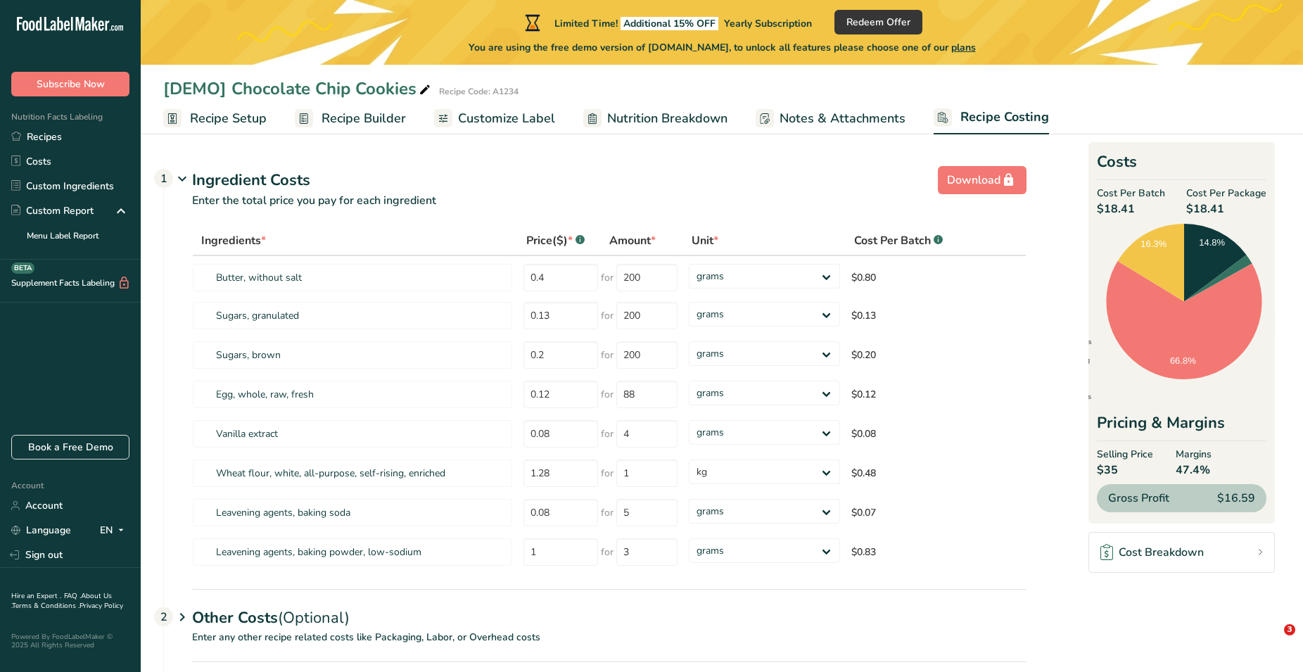
select select "1"
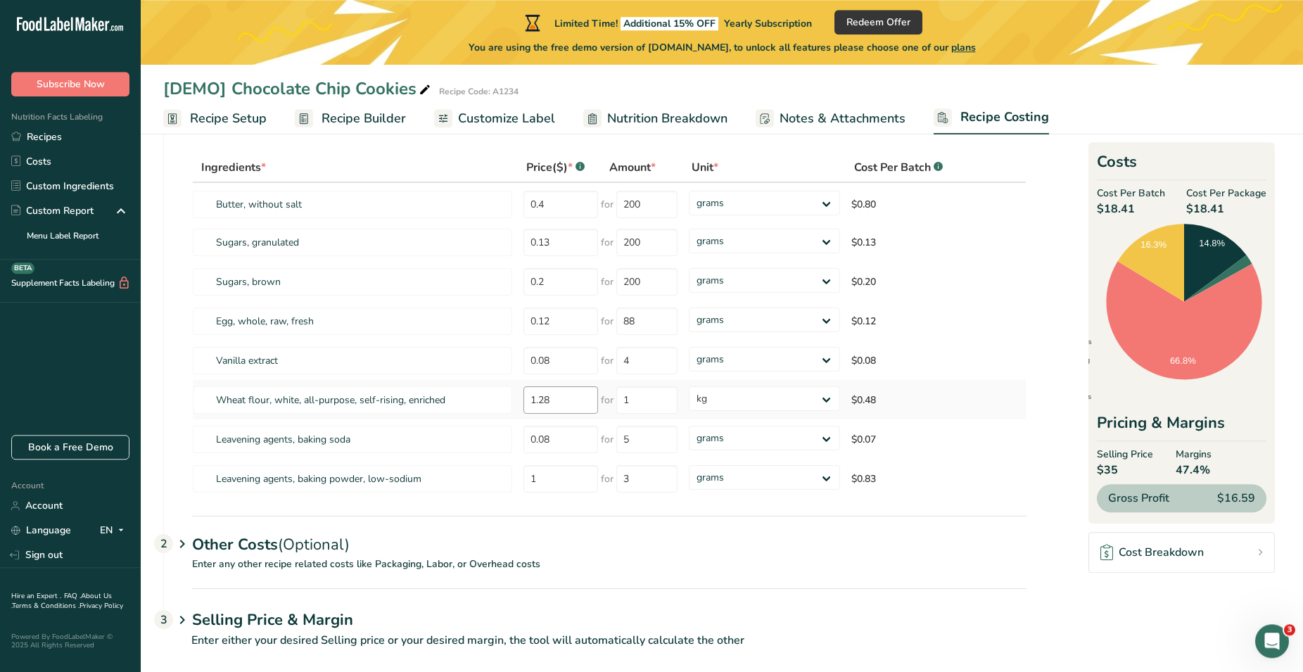
scroll to position [89, 0]
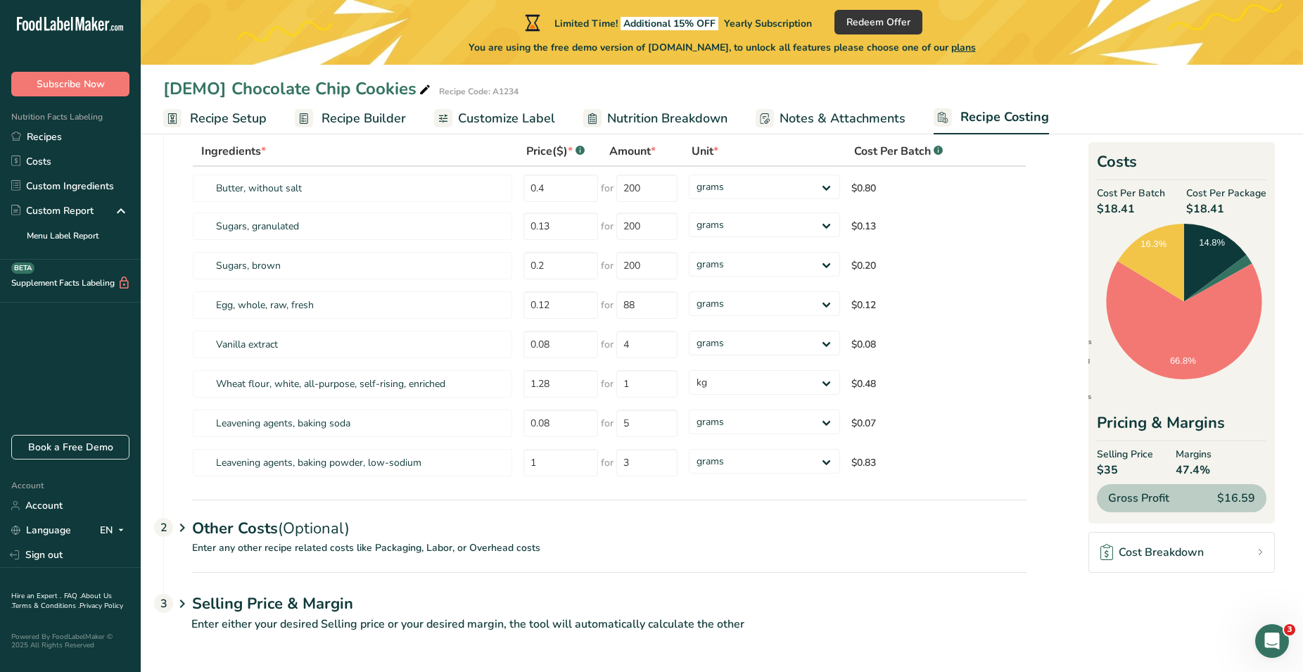
click at [219, 122] on span "Recipe Setup" at bounding box center [228, 118] width 77 height 19
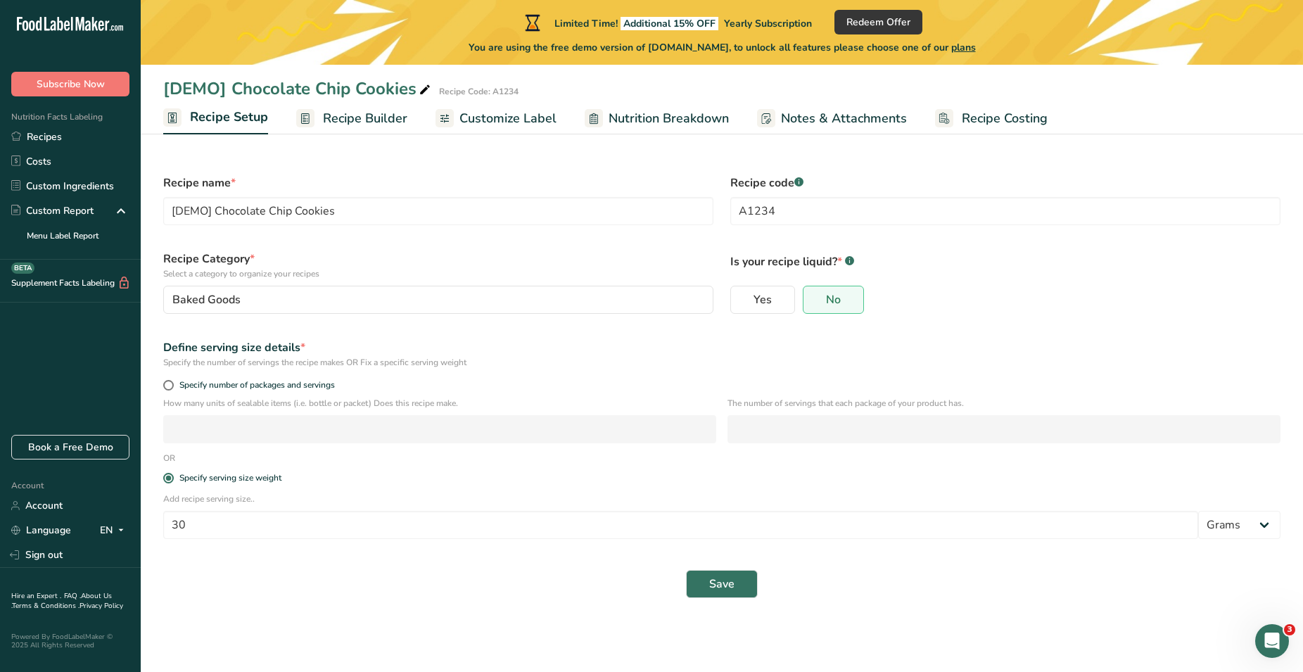
click at [355, 121] on span "Recipe Builder" at bounding box center [365, 118] width 84 height 19
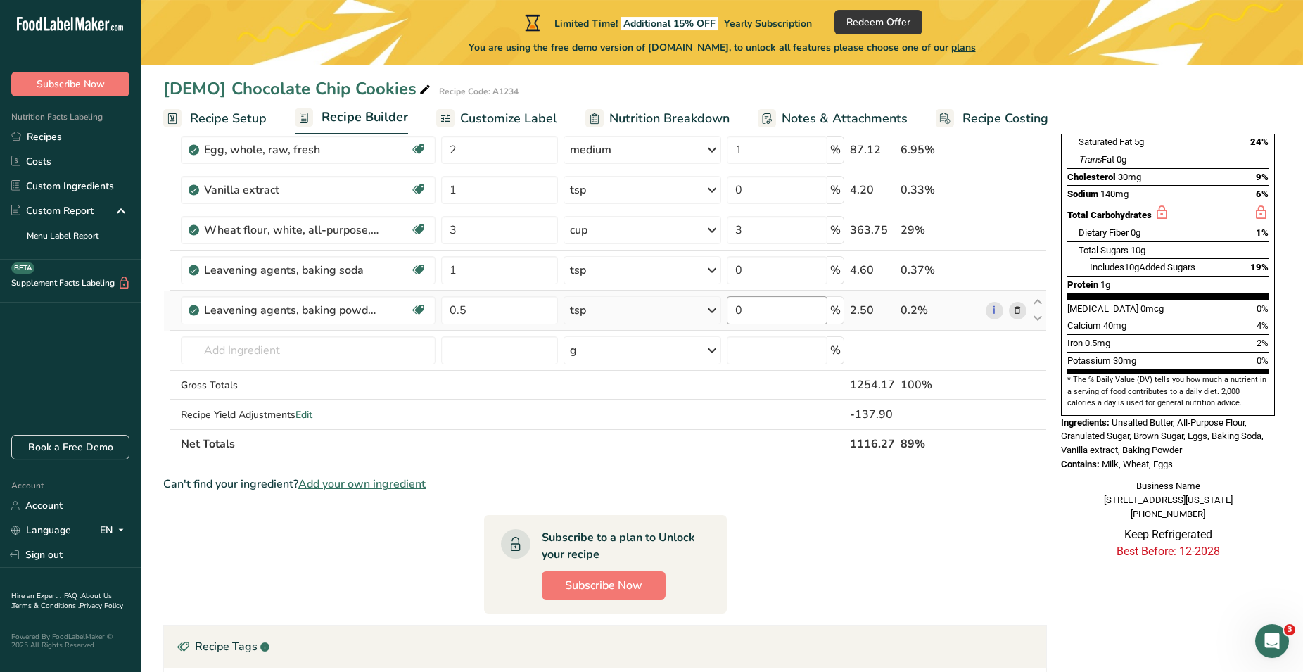
scroll to position [215, 0]
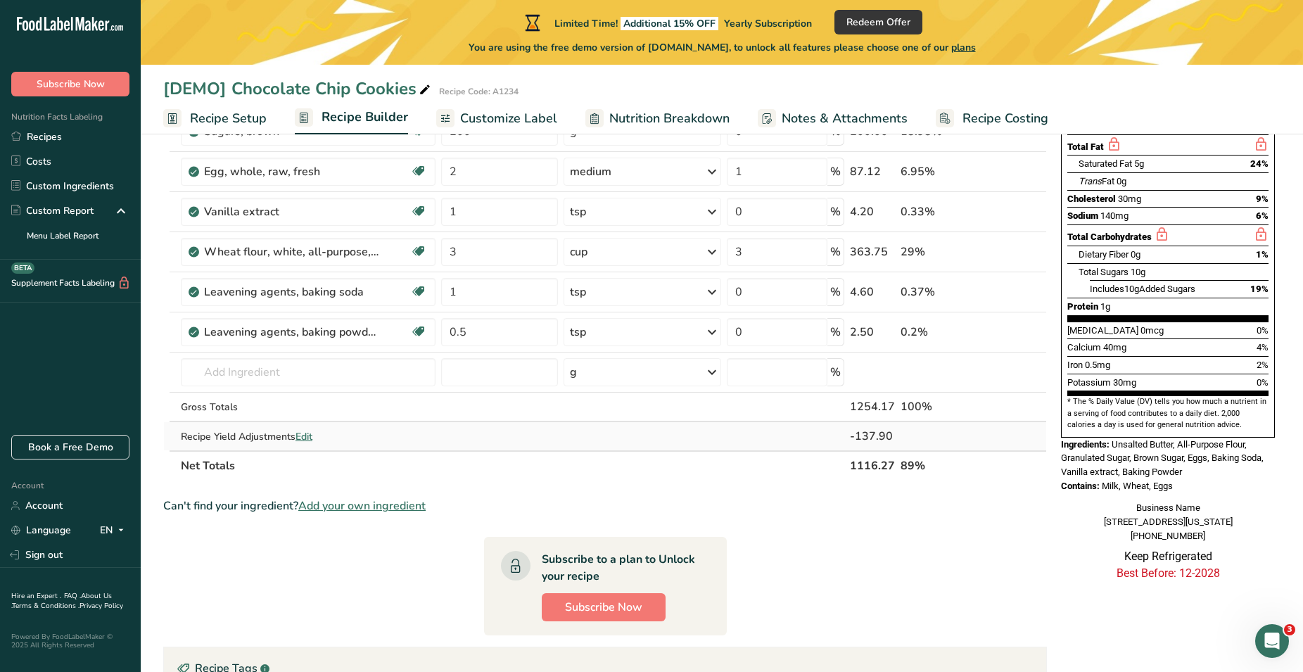
click at [302, 440] on span "Edit" at bounding box center [303, 436] width 17 height 13
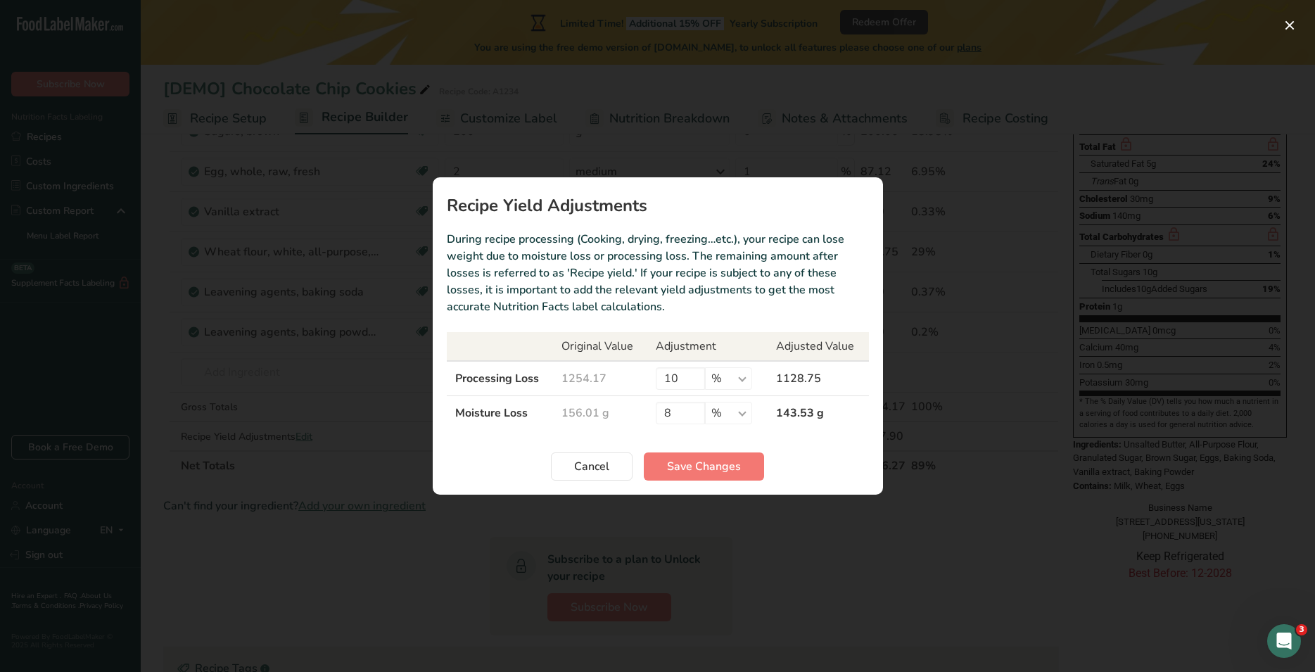
click at [906, 241] on div "Recipe yield modal" at bounding box center [657, 336] width 1315 height 672
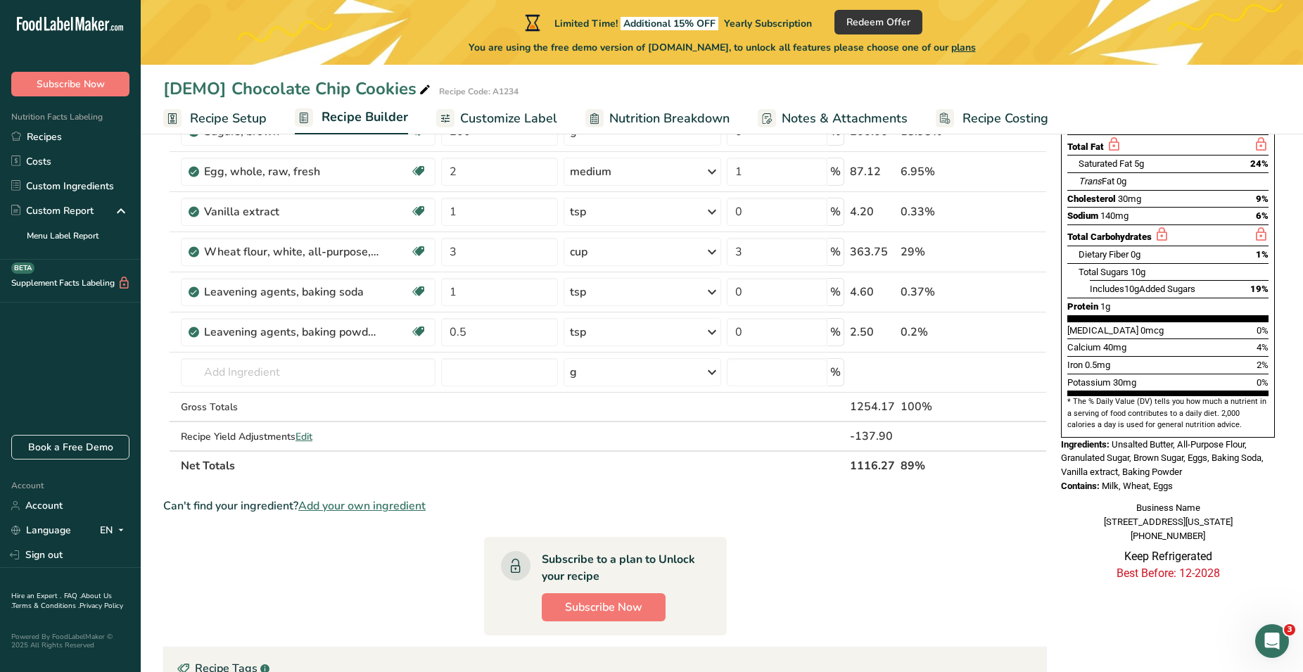
click at [497, 114] on span "Customize Label" at bounding box center [508, 118] width 97 height 19
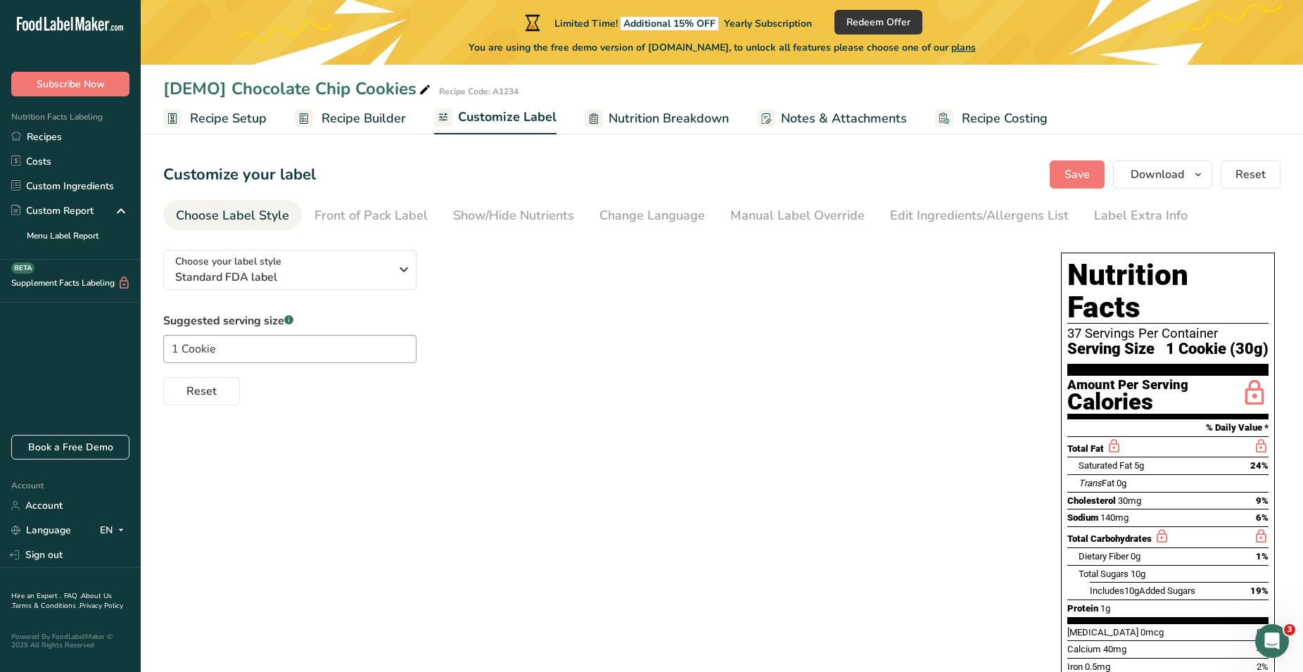
click at [253, 214] on div "Choose Label Style" at bounding box center [232, 215] width 113 height 19
click at [360, 210] on div "Front of Pack Label" at bounding box center [370, 215] width 113 height 19
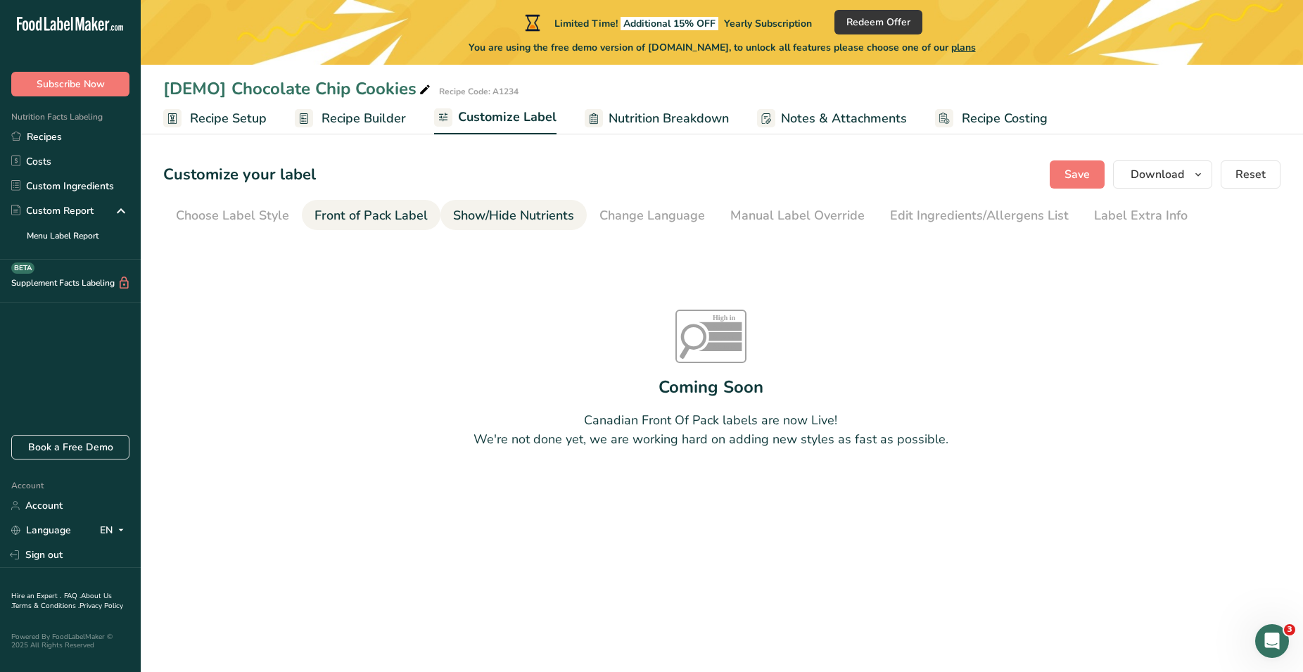
click at [509, 221] on div "Show/Hide Nutrients" at bounding box center [513, 215] width 121 height 19
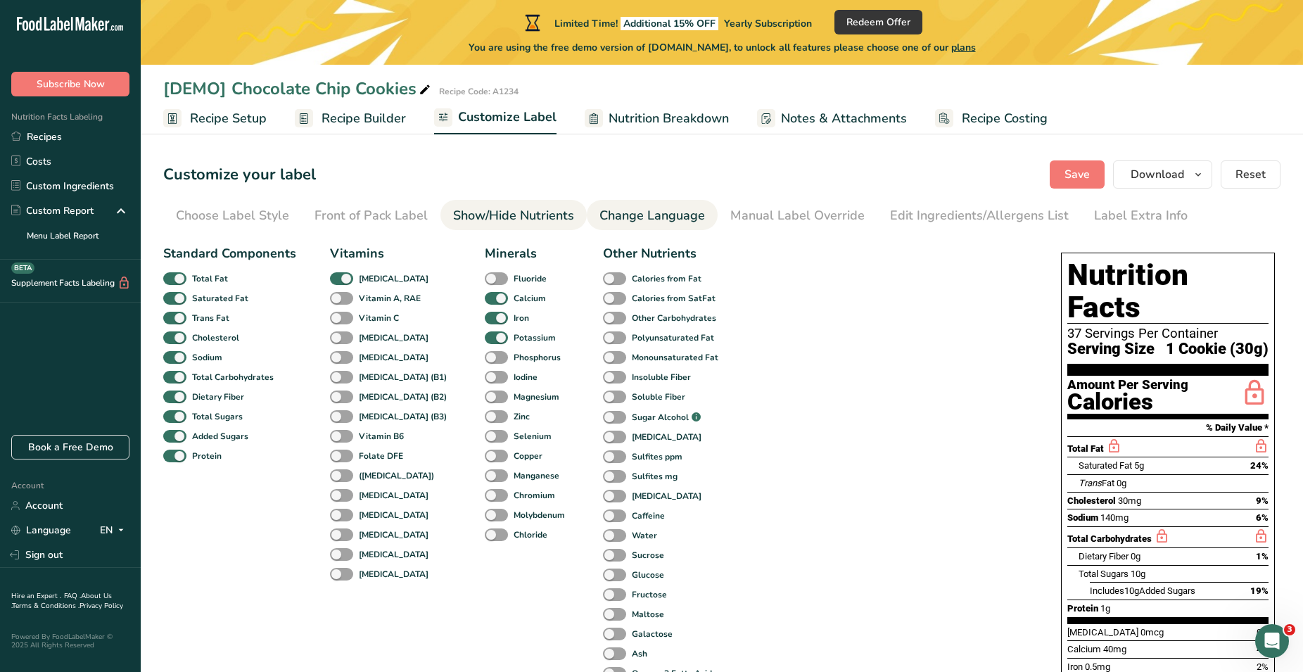
click at [655, 219] on div "Change Language" at bounding box center [652, 215] width 106 height 19
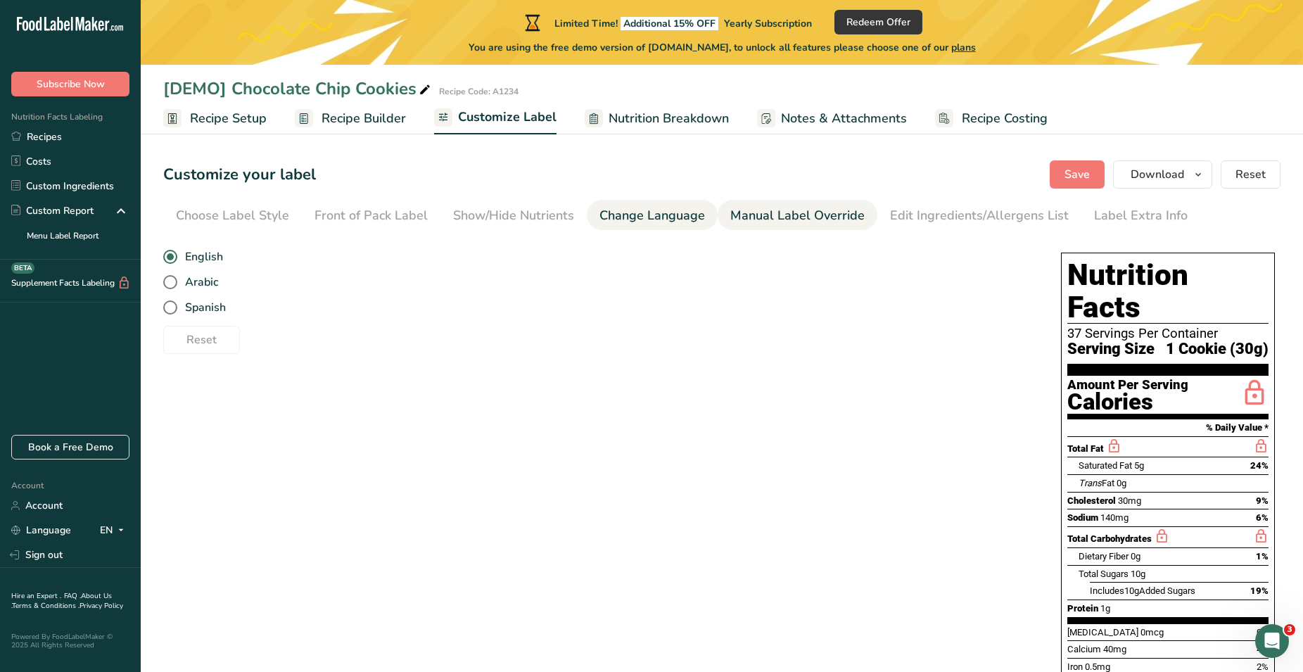
click at [803, 215] on div "Manual Label Override" at bounding box center [797, 215] width 134 height 19
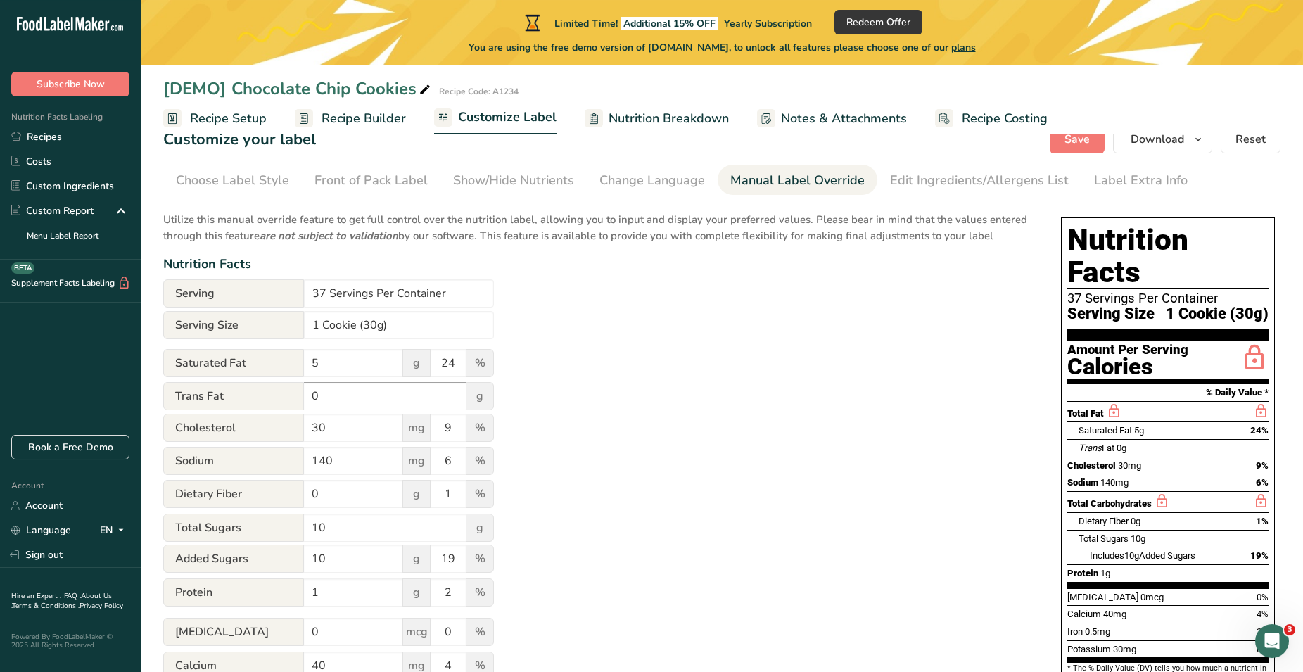
scroll to position [31, 0]
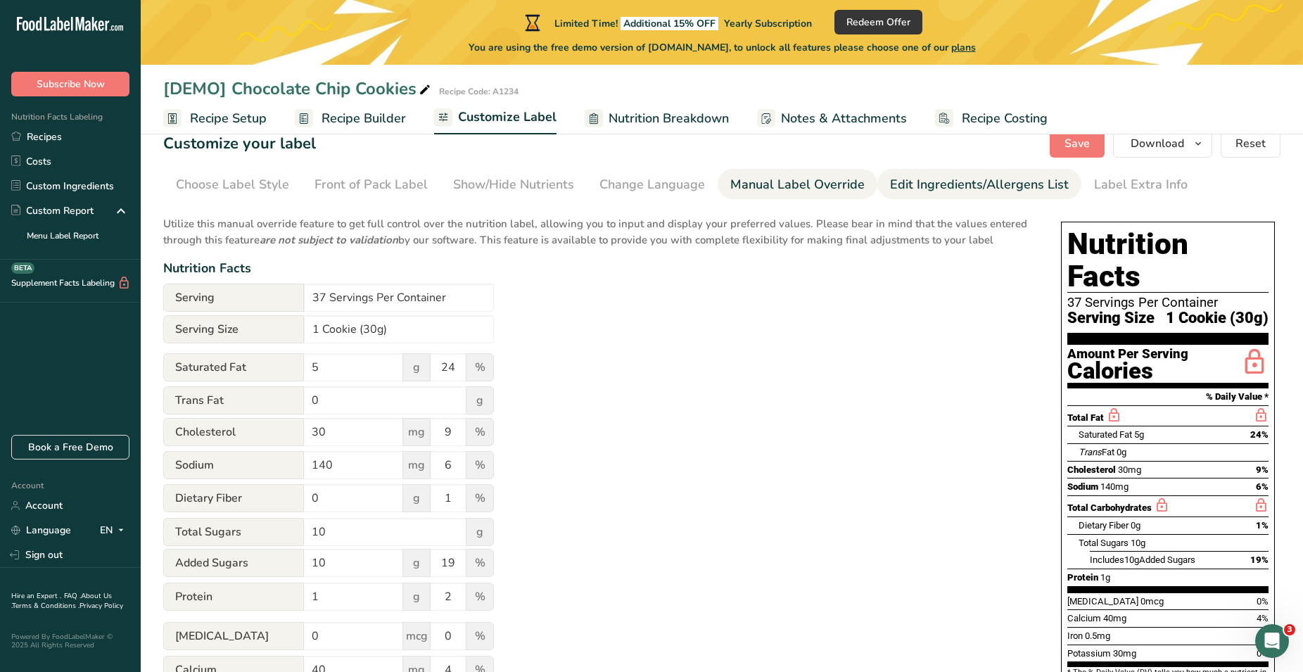
click at [912, 186] on div "Edit Ingredients/Allergens List" at bounding box center [979, 184] width 179 height 19
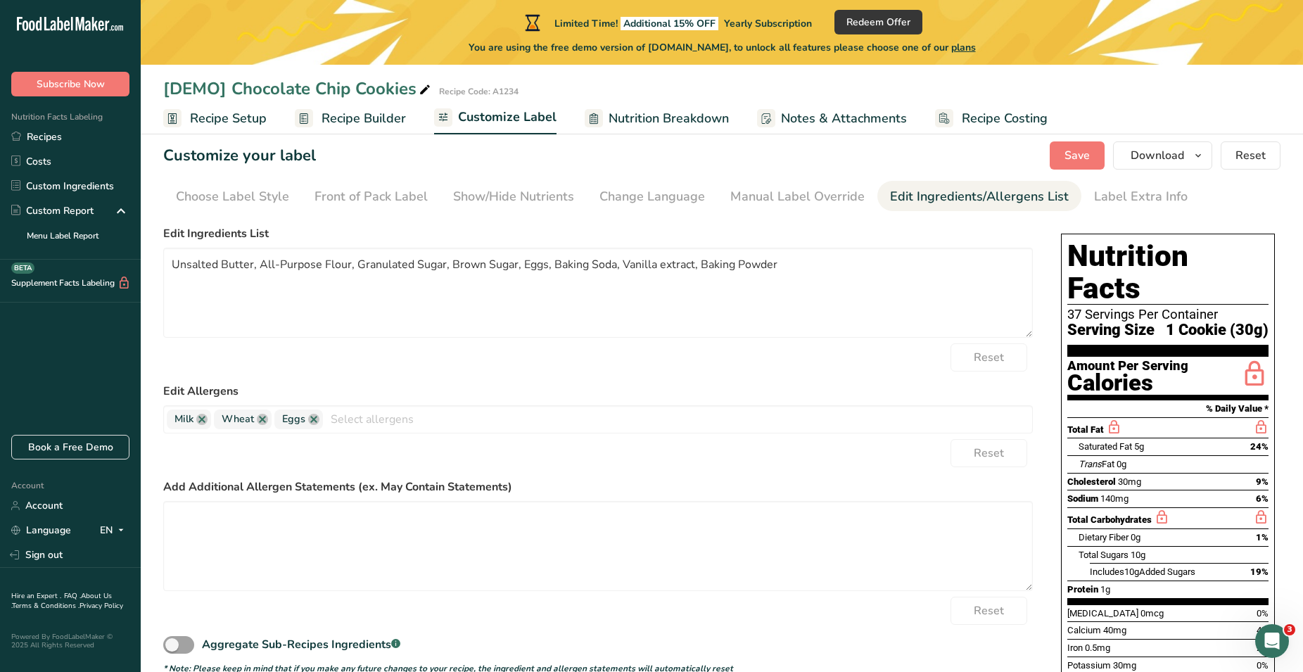
scroll to position [0, 0]
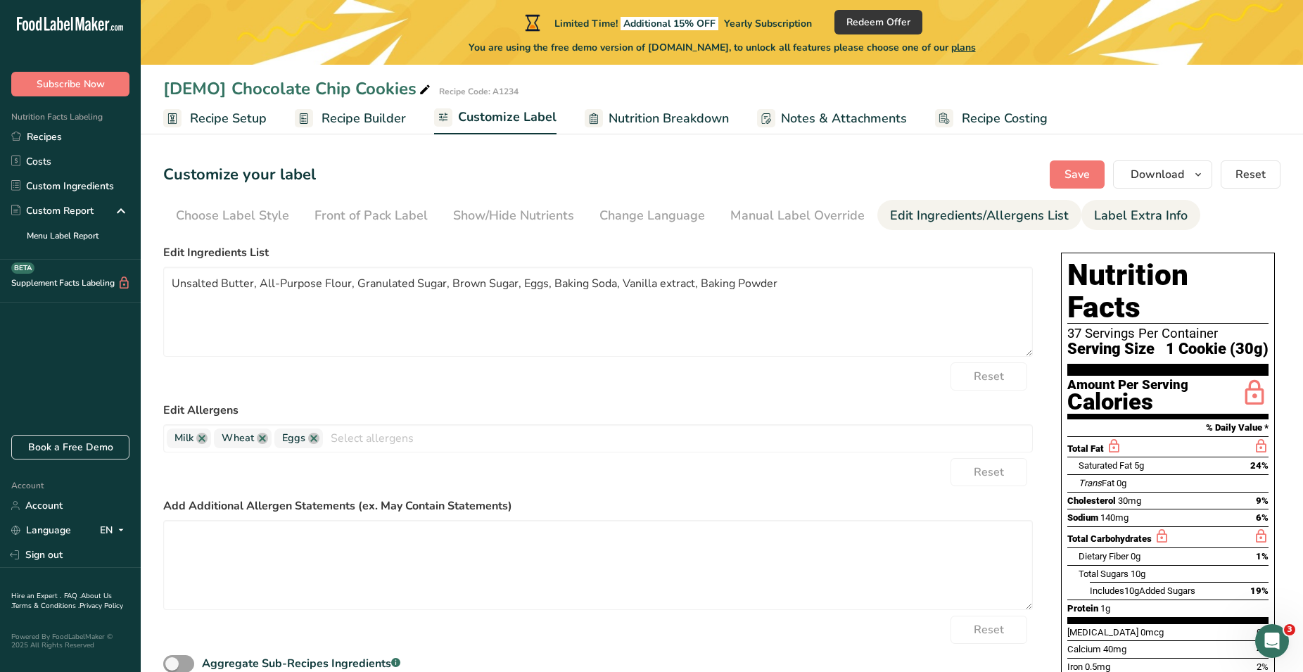
click at [1123, 221] on div "Label Extra Info" at bounding box center [1141, 215] width 94 height 19
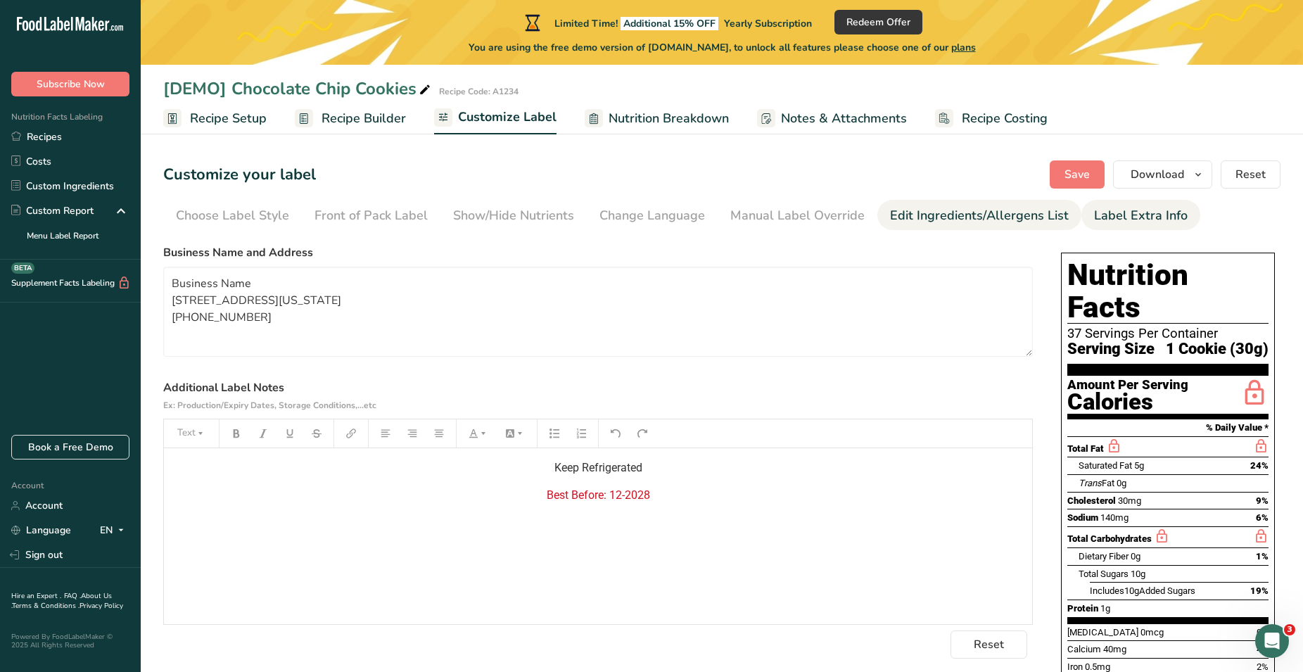
click at [929, 214] on div "Edit Ingredients/Allergens List" at bounding box center [979, 215] width 179 height 19
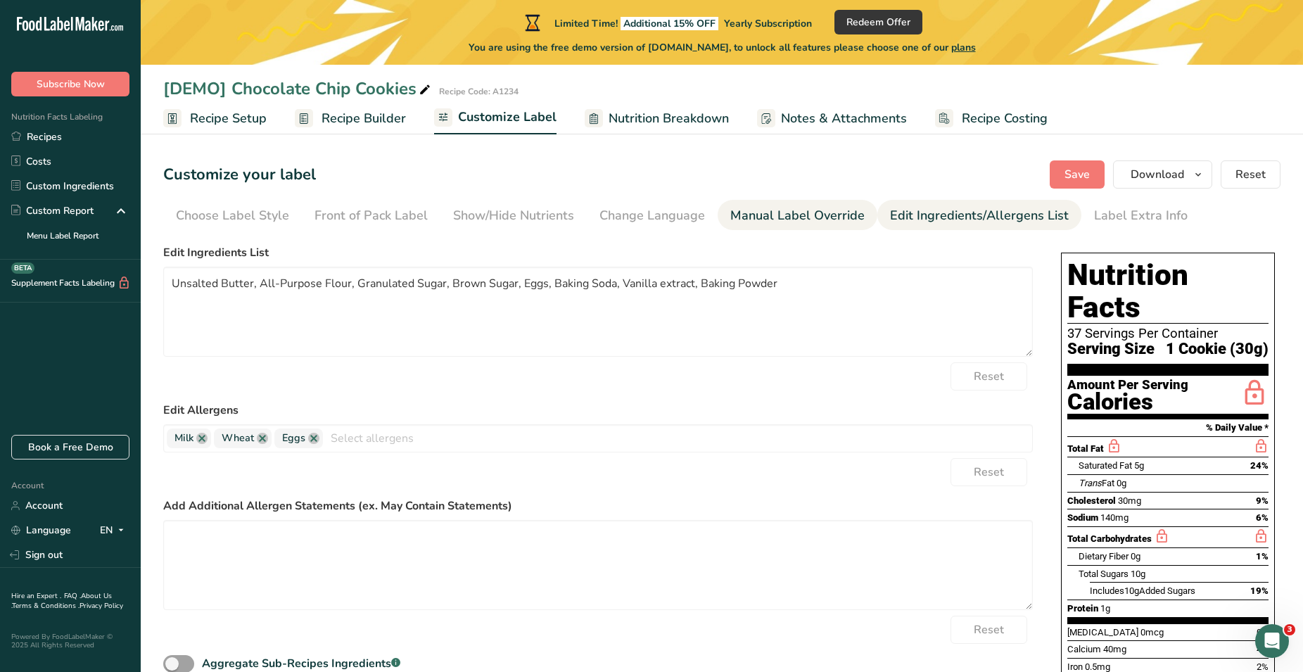
click at [815, 212] on div "Manual Label Override" at bounding box center [797, 215] width 134 height 19
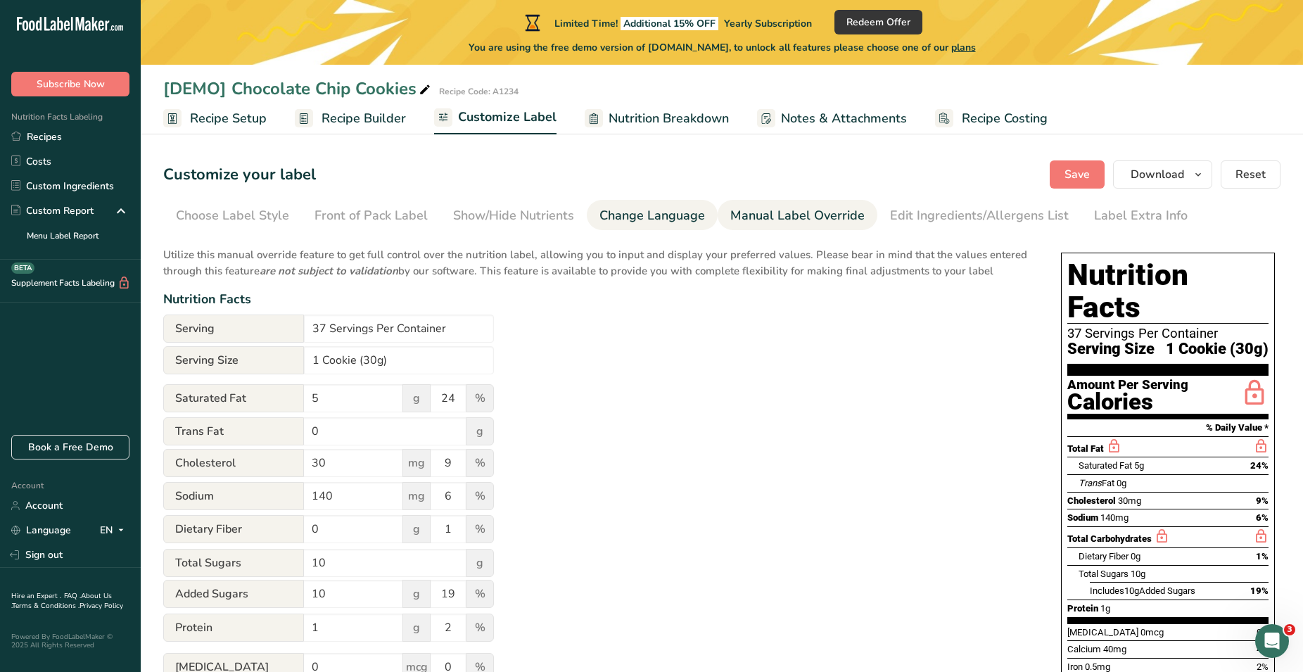
click at [618, 208] on div "Change Language" at bounding box center [652, 215] width 106 height 19
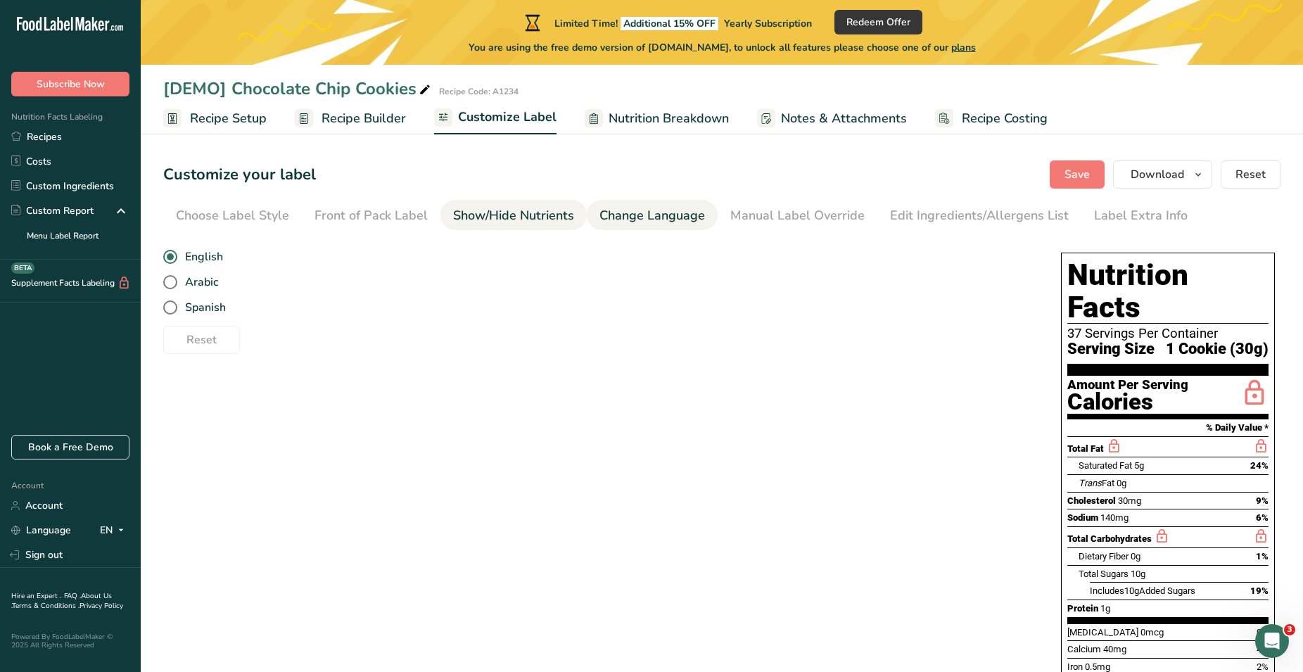
click at [517, 212] on div "Show/Hide Nutrients" at bounding box center [513, 215] width 121 height 19
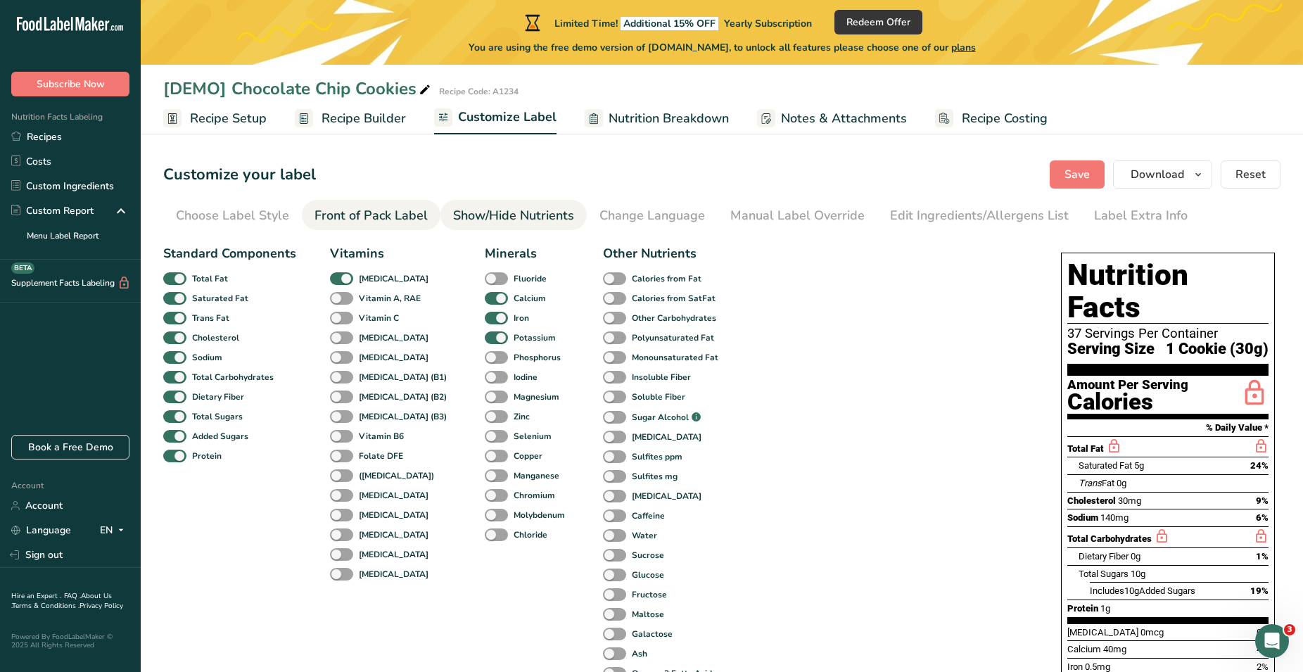
click at [350, 205] on link "Front of Pack Label" at bounding box center [370, 216] width 113 height 32
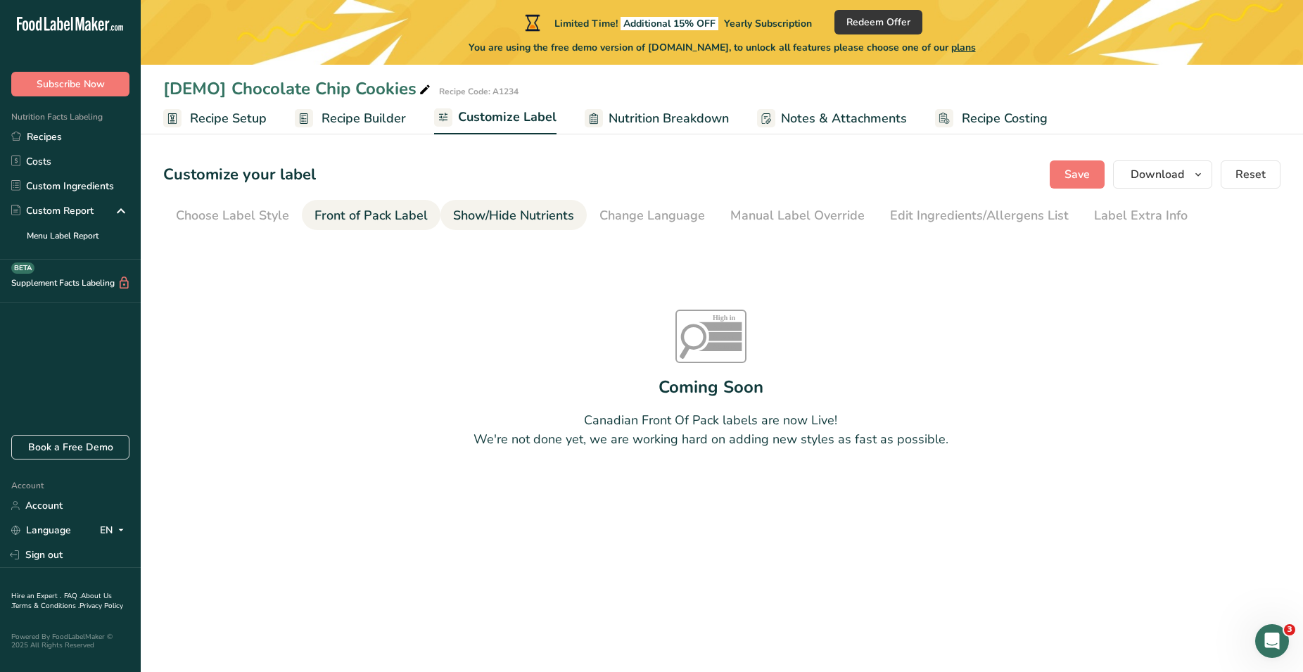
click at [495, 219] on div "Show/Hide Nutrients" at bounding box center [513, 215] width 121 height 19
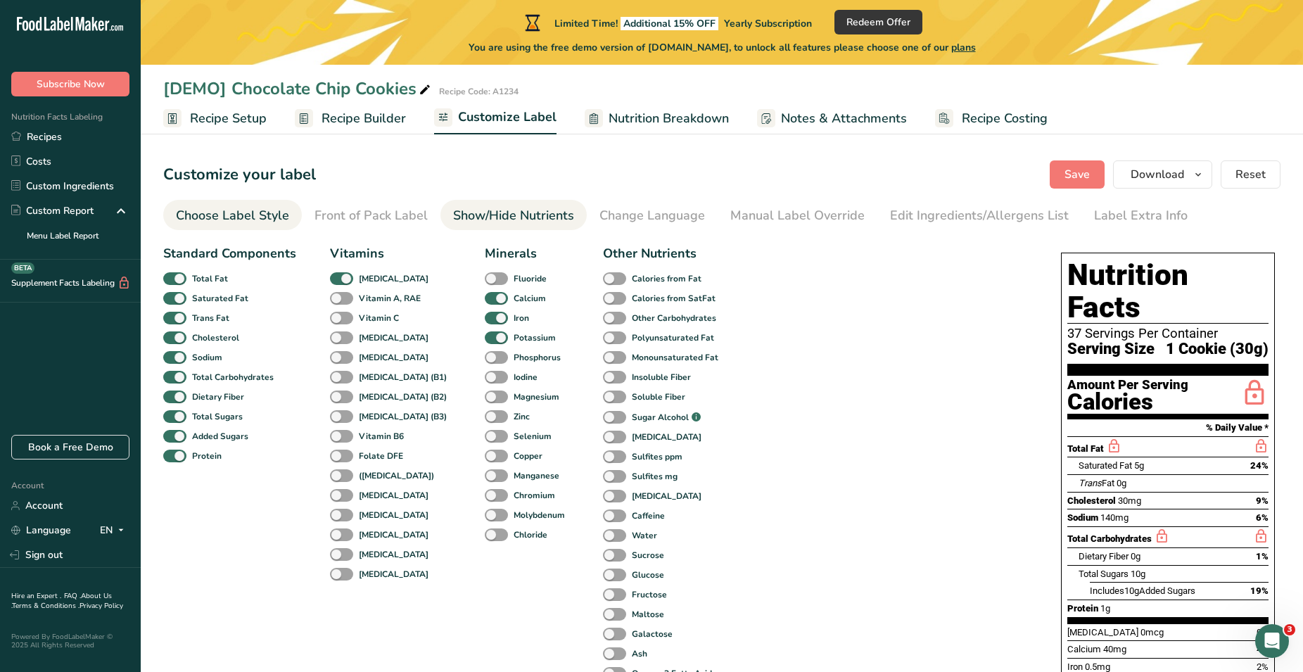
click at [222, 215] on div "Choose Label Style" at bounding box center [232, 215] width 113 height 19
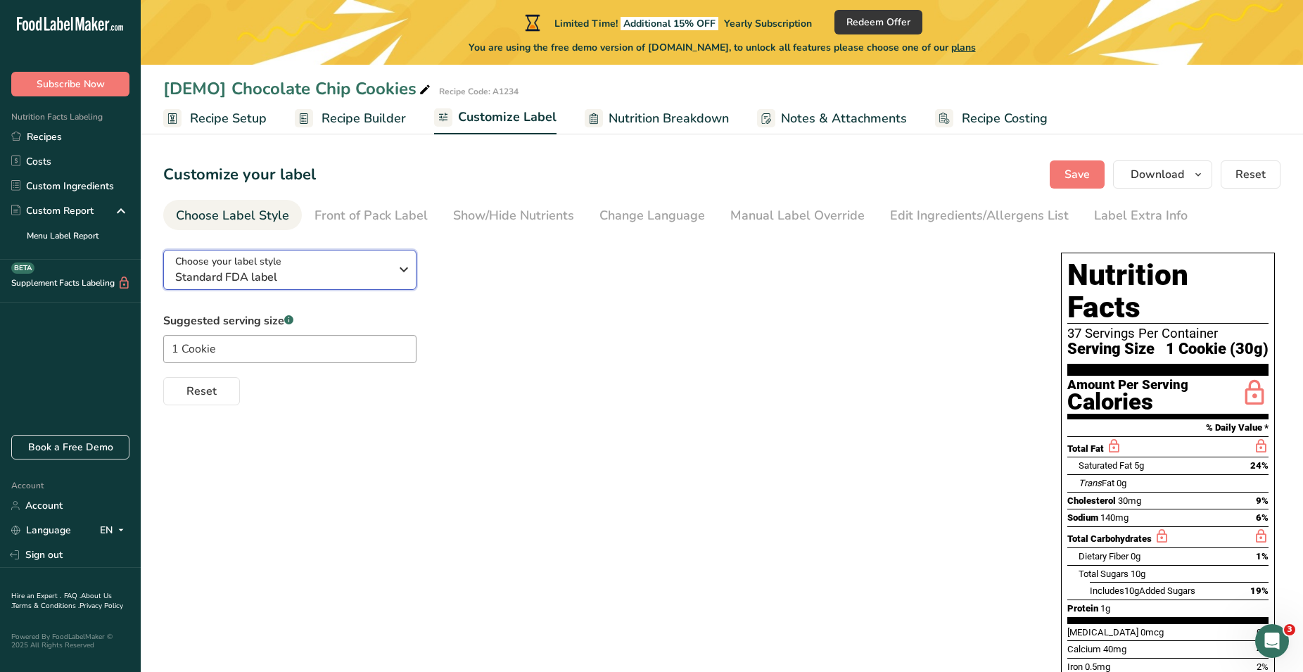
click at [362, 264] on div "Choose your label style Standard FDA label" at bounding box center [282, 270] width 215 height 32
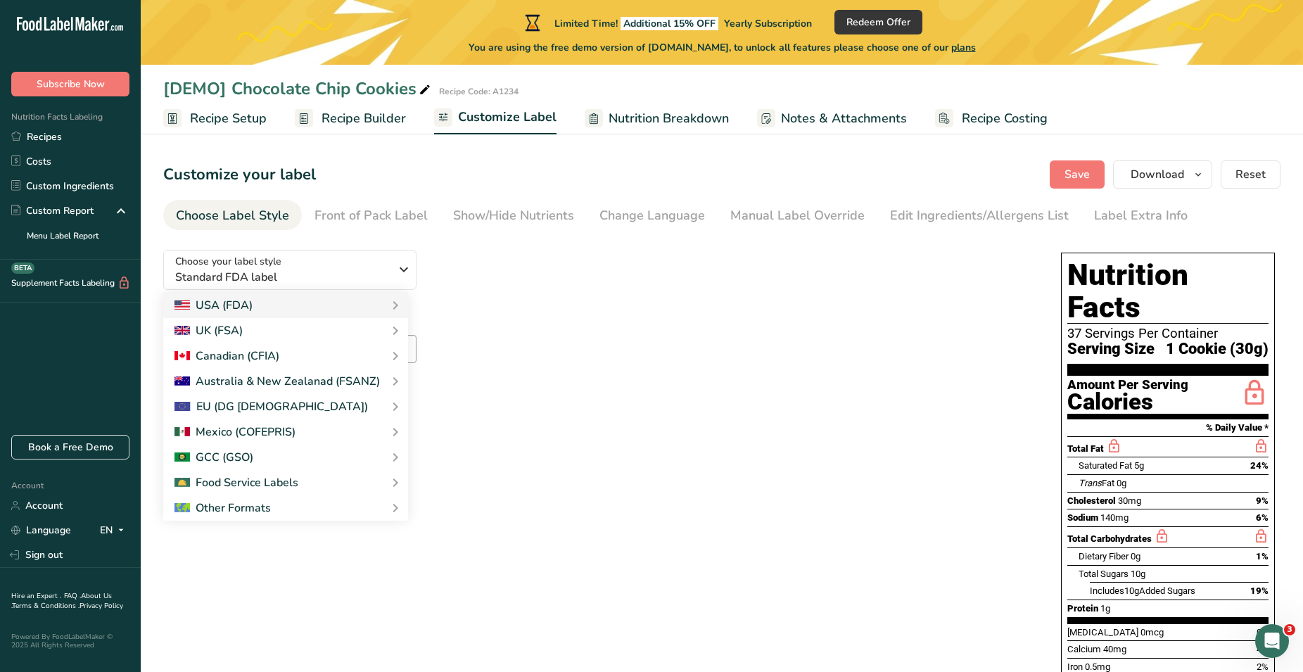
click at [726, 320] on div "Suggested serving size .a-a{fill:#347362;}.b-a{fill:#fff;} 1 Cookie Reset" at bounding box center [597, 358] width 869 height 93
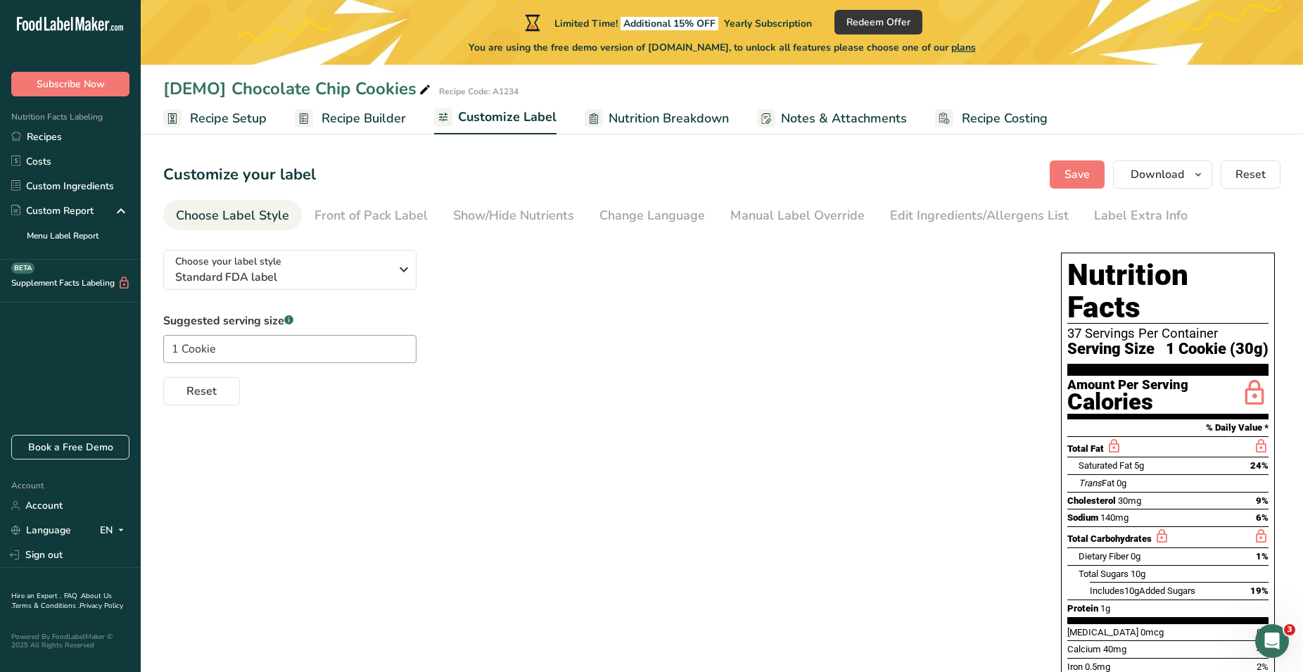
click at [255, 218] on div "Choose Label Style" at bounding box center [232, 215] width 113 height 19
click at [378, 215] on div "Front of Pack Label" at bounding box center [370, 215] width 113 height 19
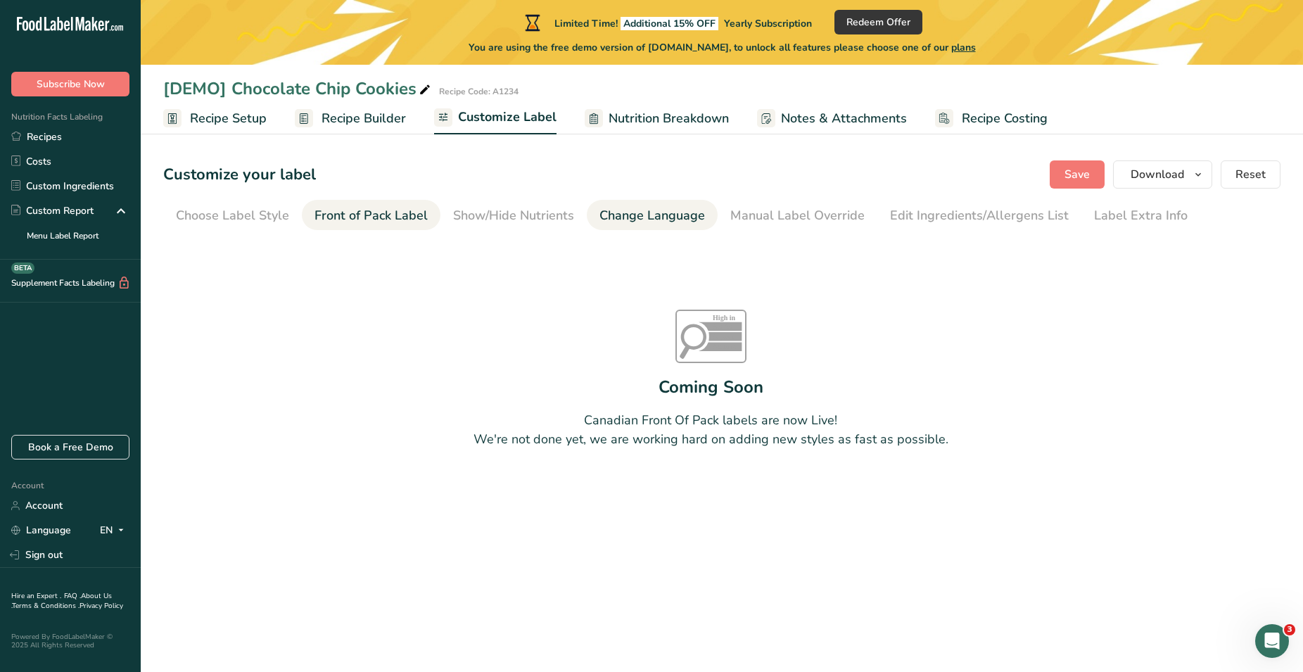
drag, startPoint x: 647, startPoint y: 213, endPoint x: 649, endPoint y: 220, distance: 7.3
click at [648, 214] on div "Change Language" at bounding box center [652, 215] width 106 height 19
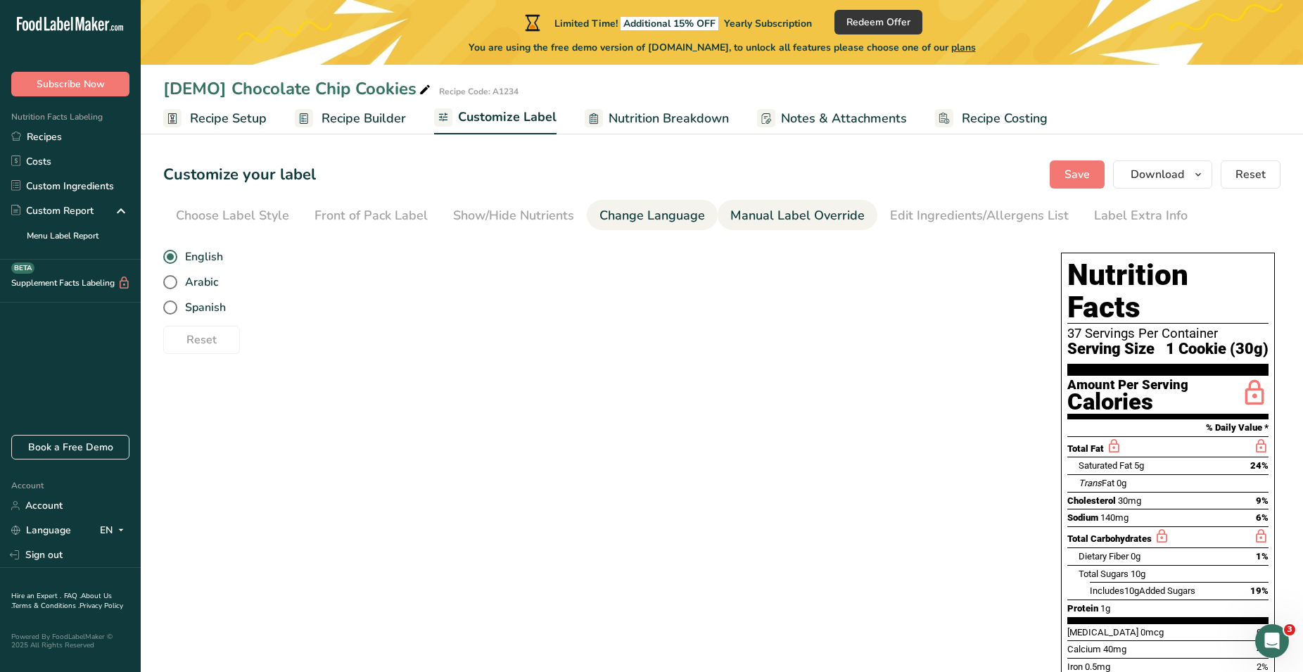
click at [762, 214] on div "Manual Label Override" at bounding box center [797, 215] width 134 height 19
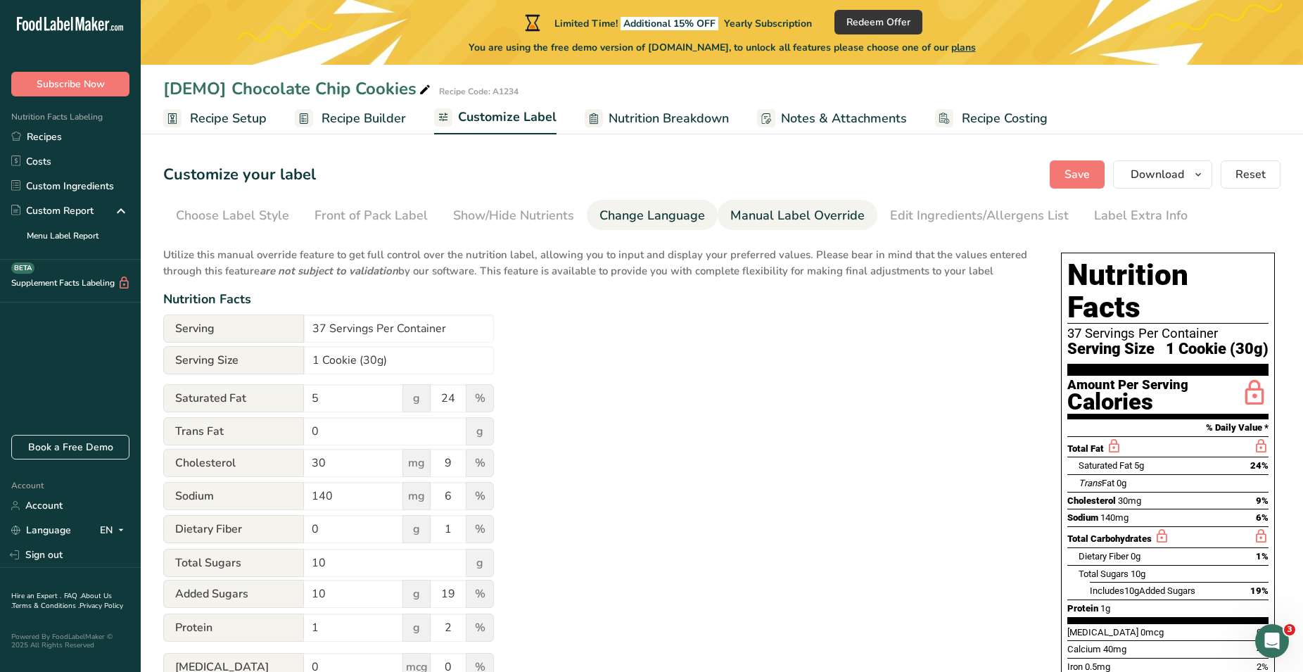
click at [652, 219] on div "Change Language" at bounding box center [652, 215] width 106 height 19
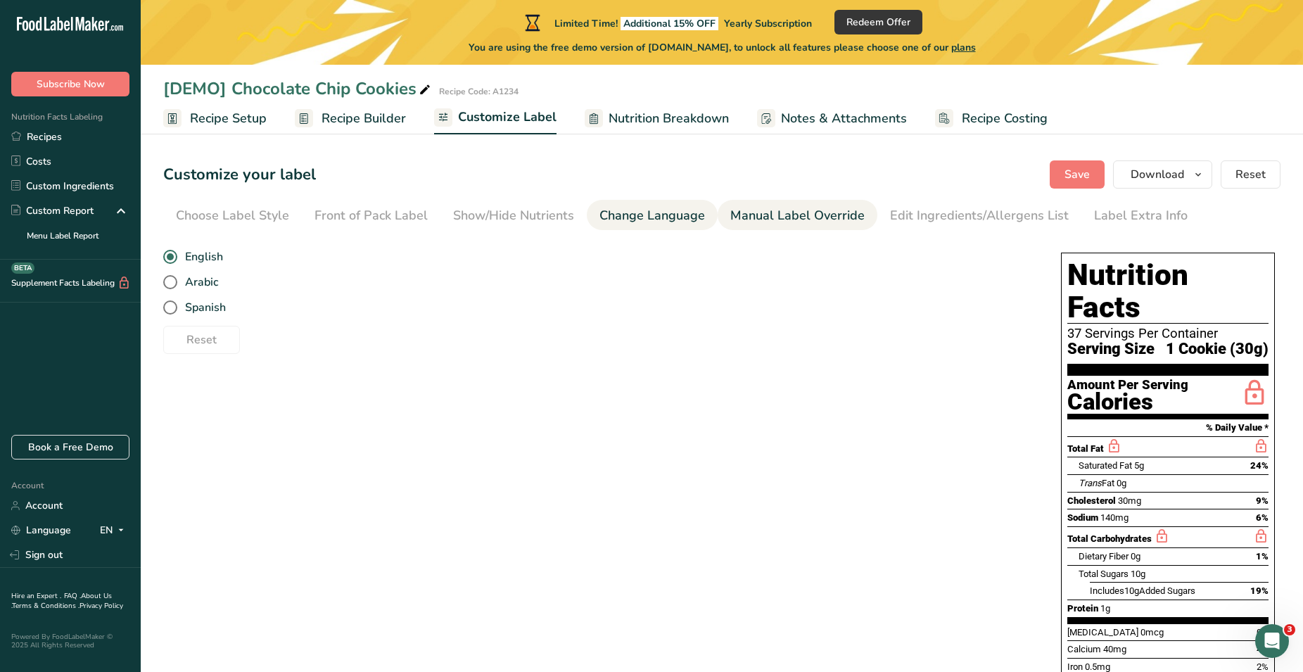
click at [813, 217] on div "Manual Label Override" at bounding box center [797, 215] width 134 height 19
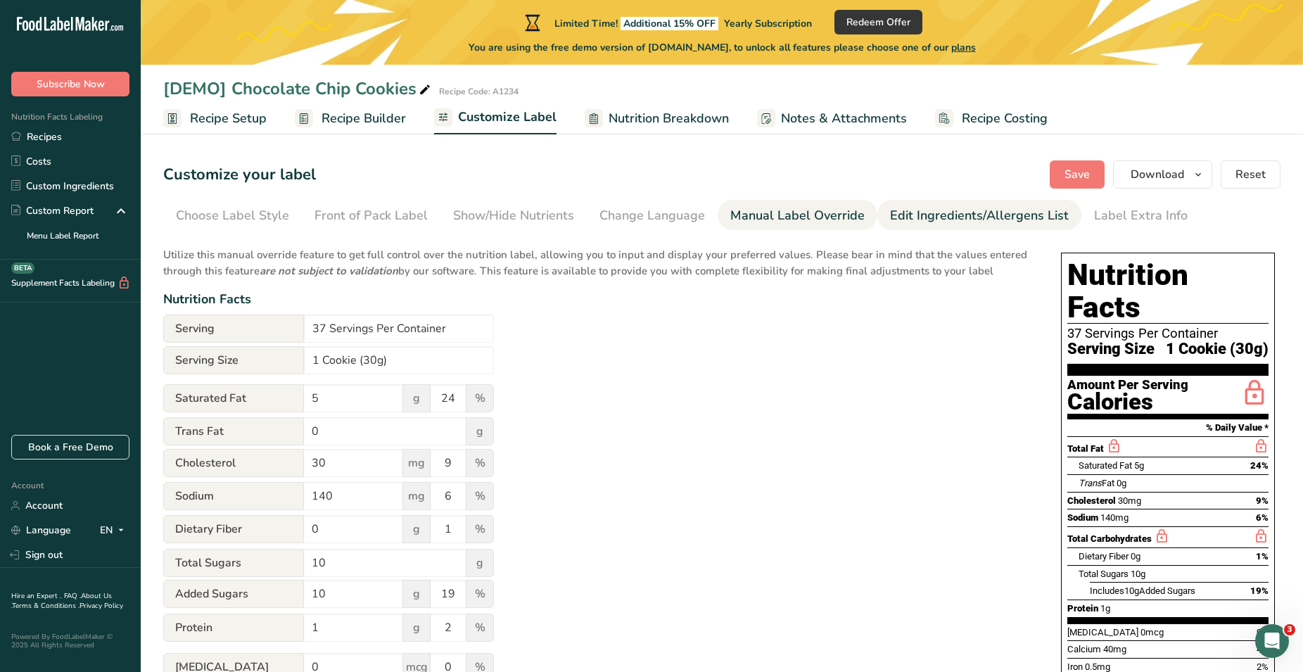
click at [917, 214] on div "Edit Ingredients/Allergens List" at bounding box center [979, 215] width 179 height 19
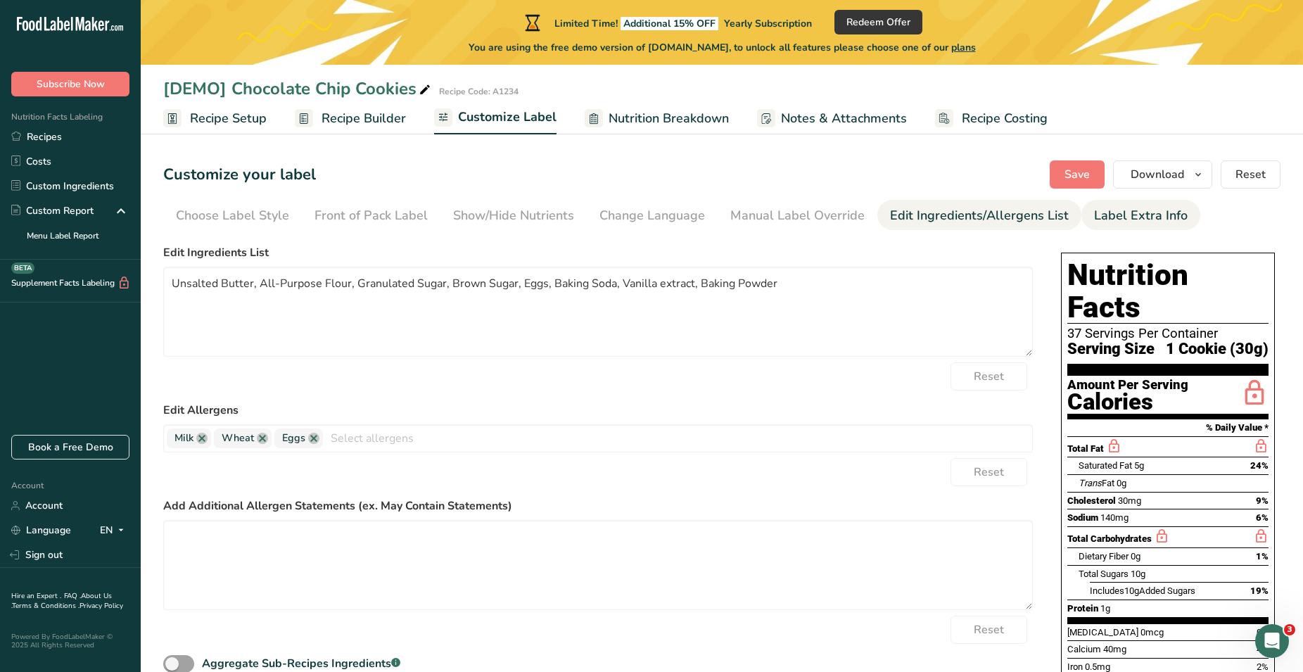
click at [1104, 211] on div "Label Extra Info" at bounding box center [1141, 215] width 94 height 19
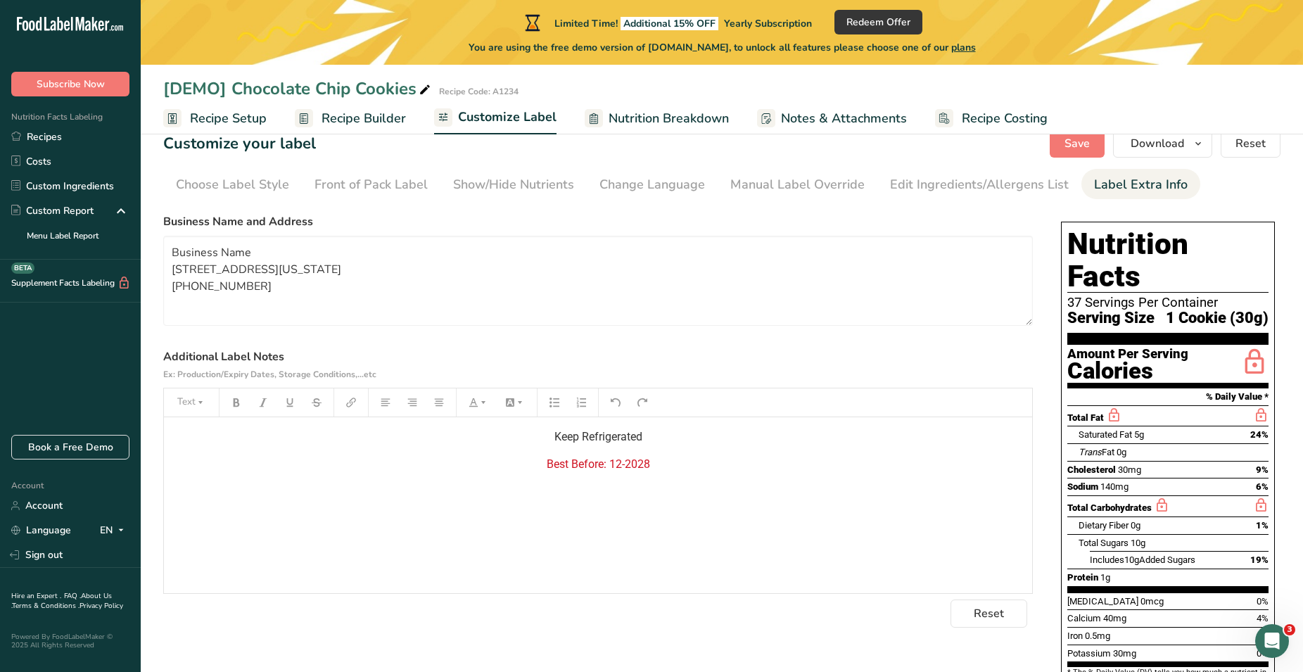
scroll to position [50, 0]
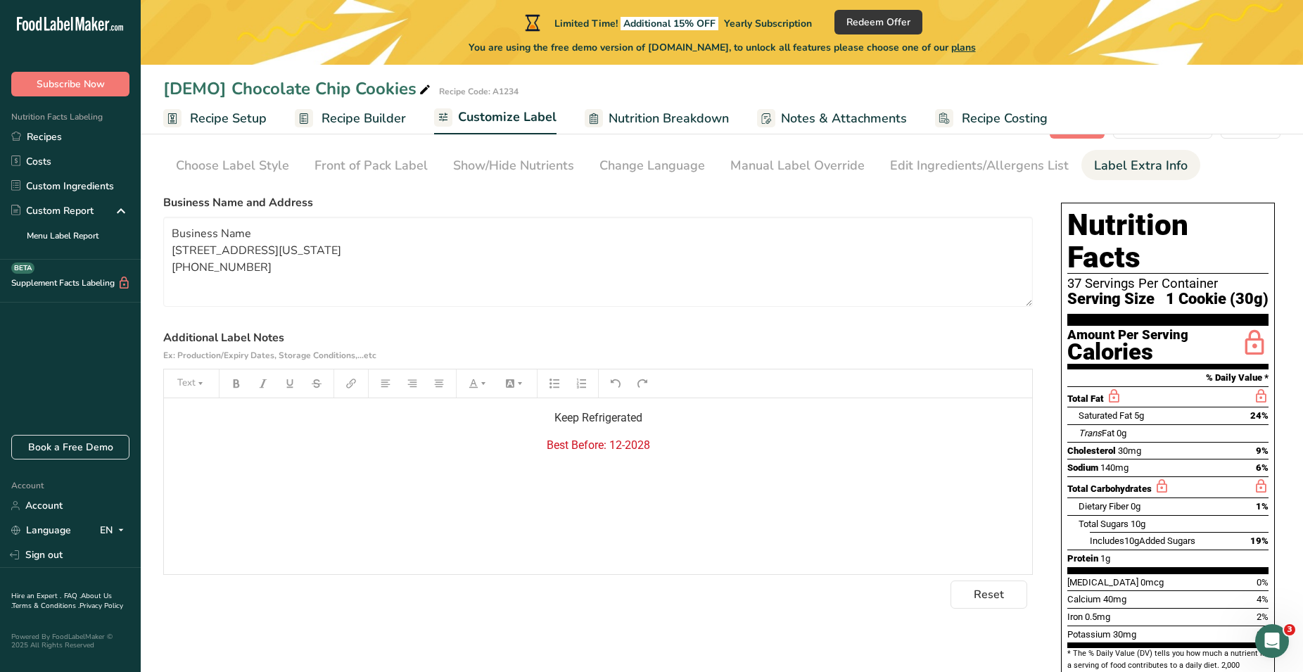
click at [635, 117] on span "Nutrition Breakdown" at bounding box center [669, 118] width 120 height 19
select select "Calories"
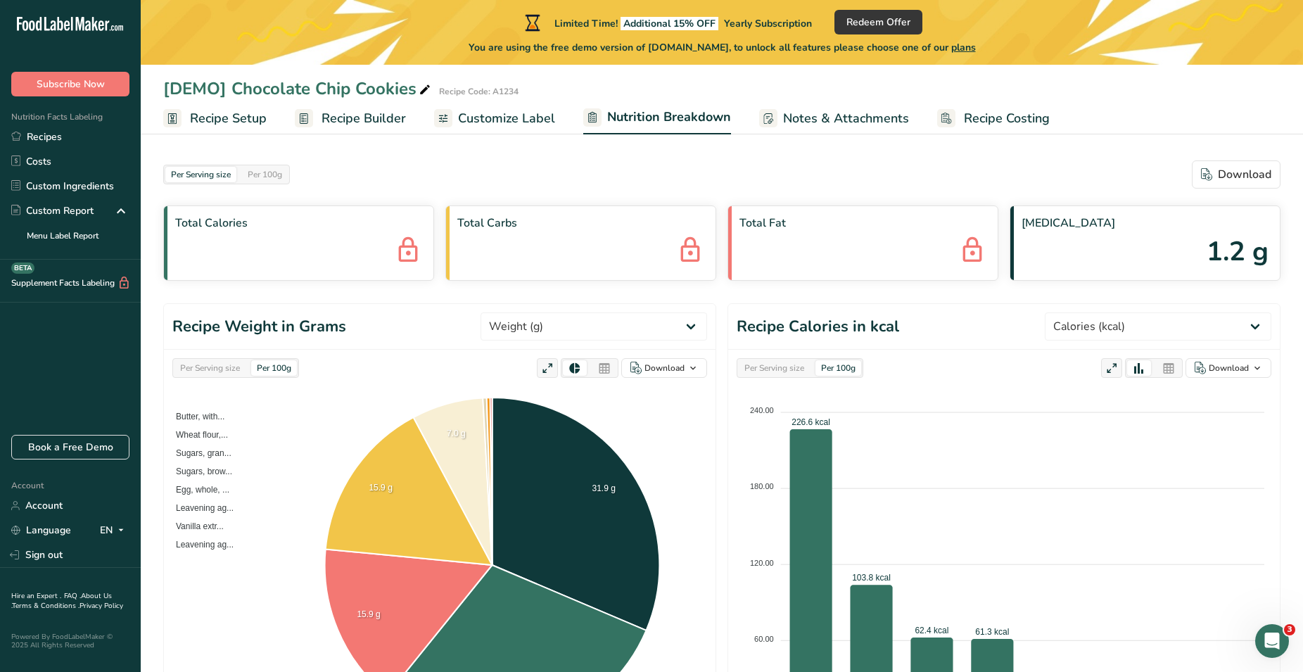
scroll to position [72, 0]
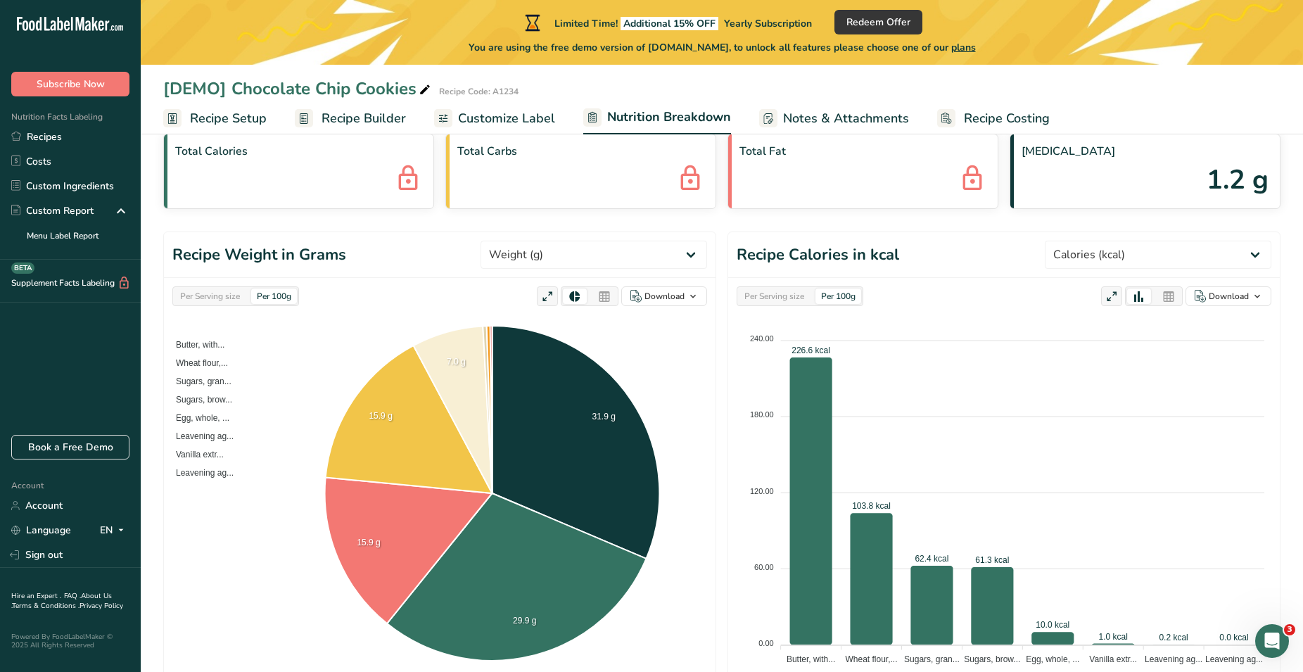
click at [608, 295] on icon at bounding box center [604, 297] width 13 height 20
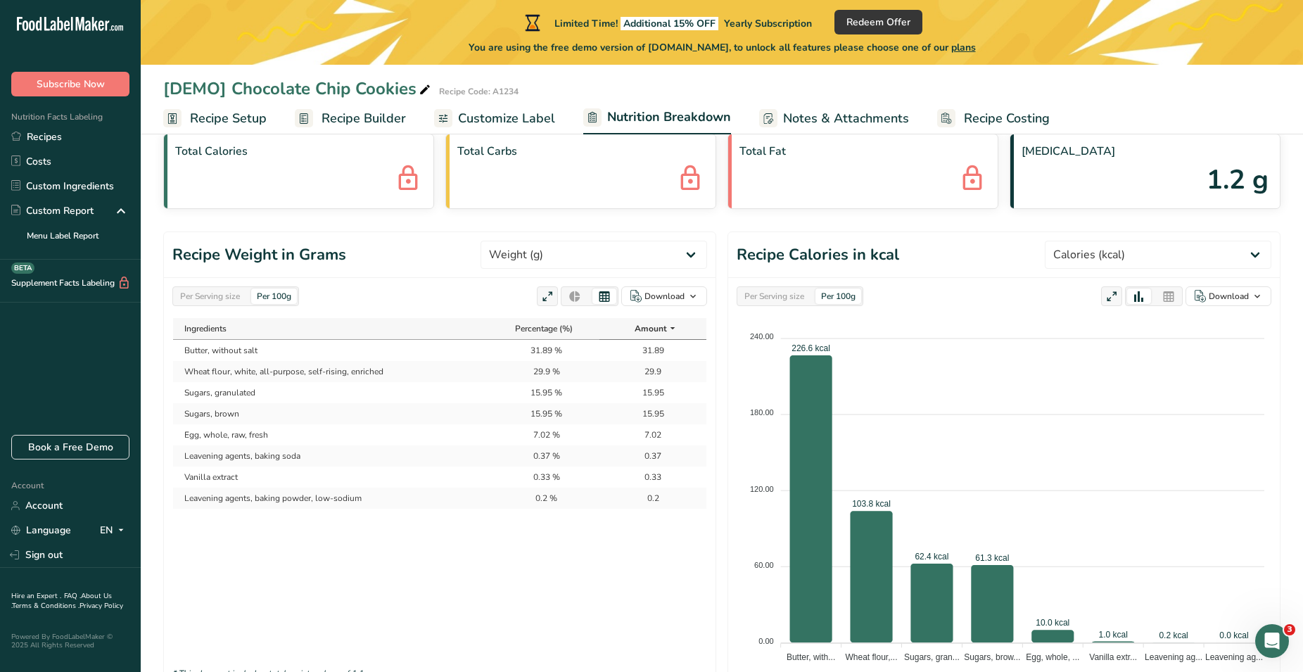
click at [582, 295] on div at bounding box center [575, 295] width 24 height 15
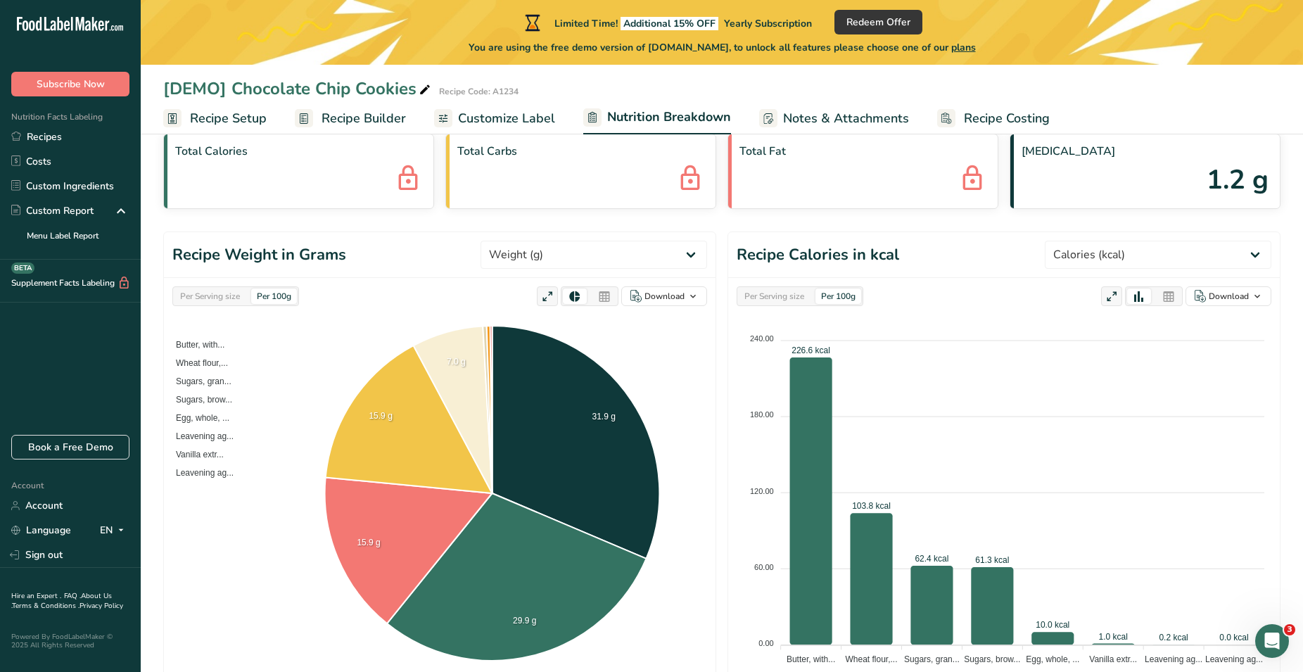
click at [576, 295] on icon at bounding box center [574, 296] width 13 height 13
click at [545, 297] on icon at bounding box center [547, 297] width 13 height 20
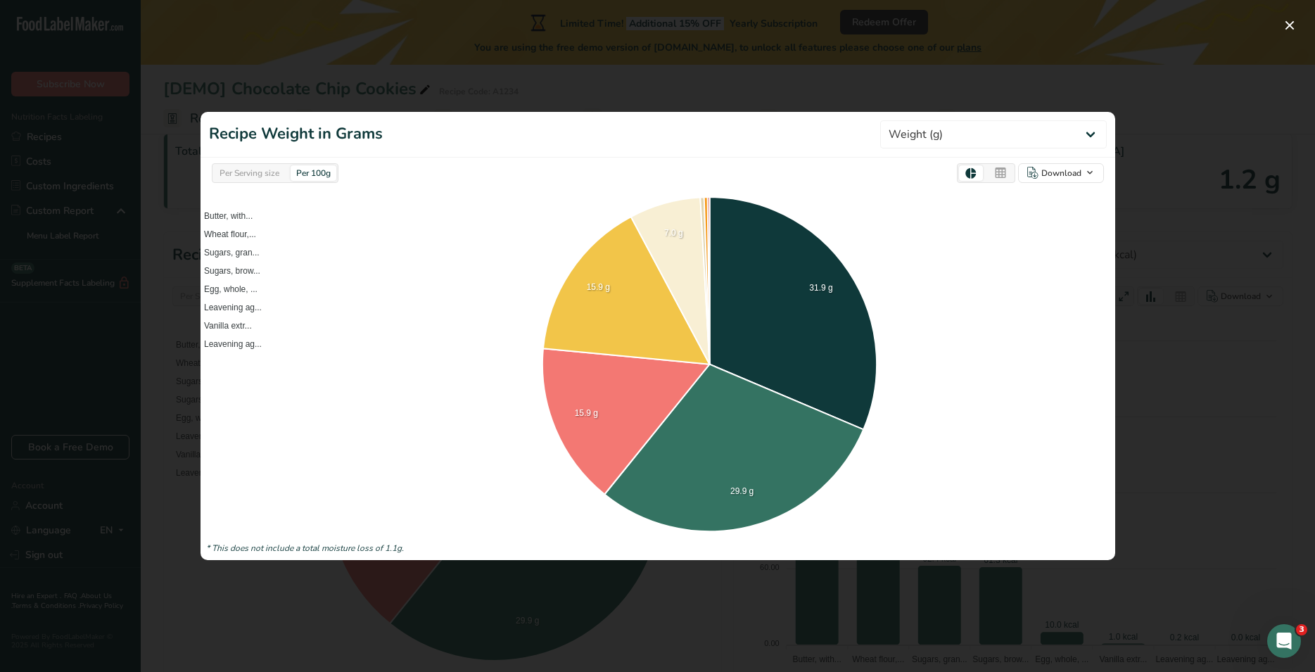
click at [625, 120] on header "Recipe Weight in Grams Weight (g) Calories (kcal) Energy KJ (kj) Total Fat (g) …" at bounding box center [657, 135] width 915 height 46
click at [880, 120] on select "Weight (g) Calories (kcal) Energy KJ (kj) Total Fat (g) Saturated Fat (g) Trans…" at bounding box center [993, 134] width 227 height 28
click at [1154, 336] on div at bounding box center [657, 336] width 1315 height 672
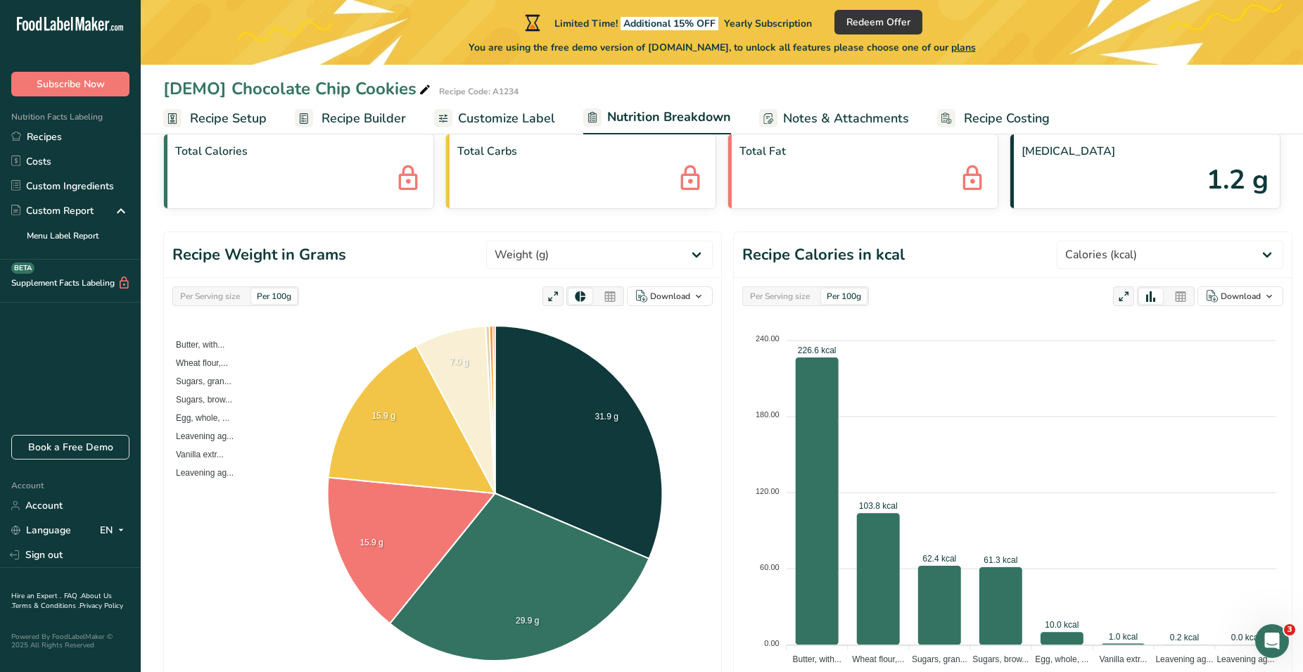
click at [549, 303] on icon at bounding box center [553, 297] width 13 height 20
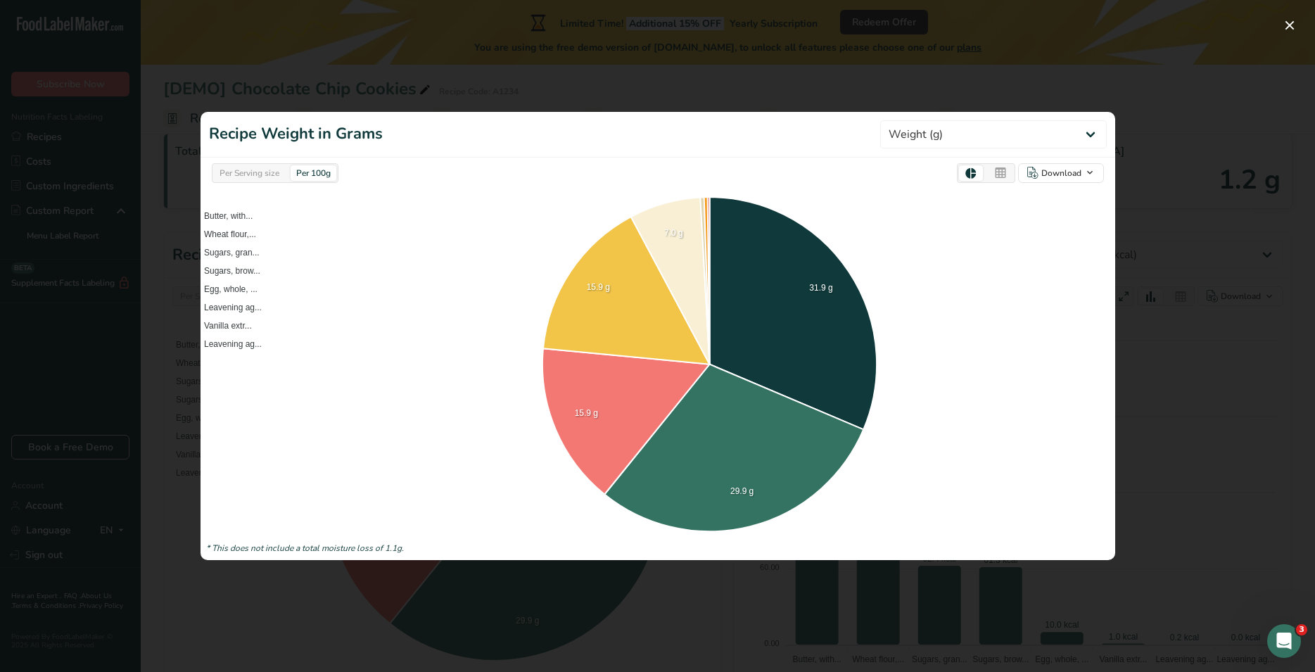
click at [1007, 174] on icon at bounding box center [1000, 173] width 13 height 20
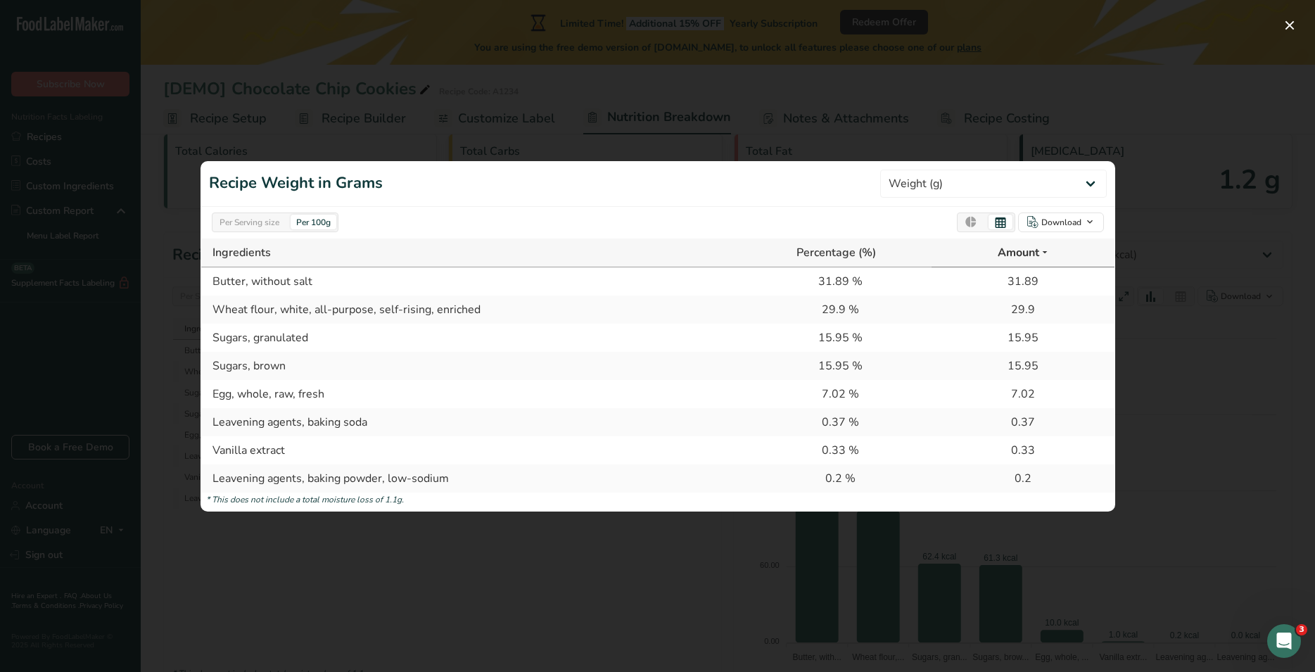
click at [462, 139] on div at bounding box center [657, 336] width 1315 height 672
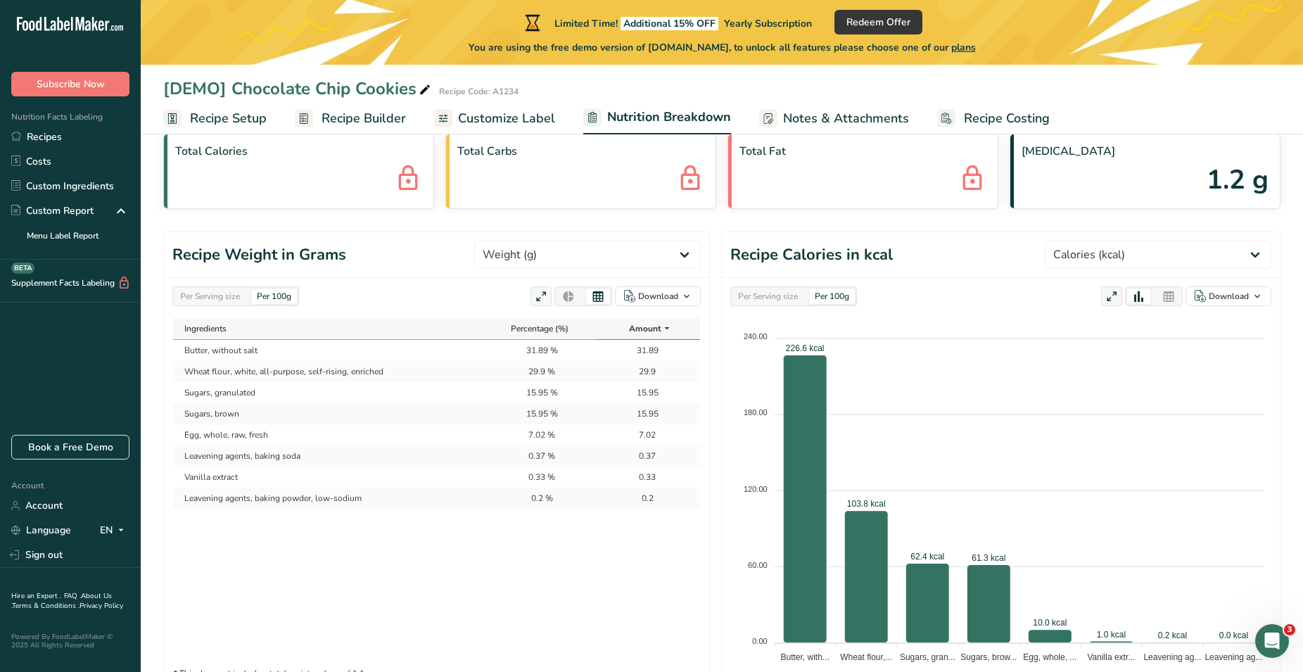
click at [486, 122] on span "Customize Label" at bounding box center [506, 118] width 97 height 19
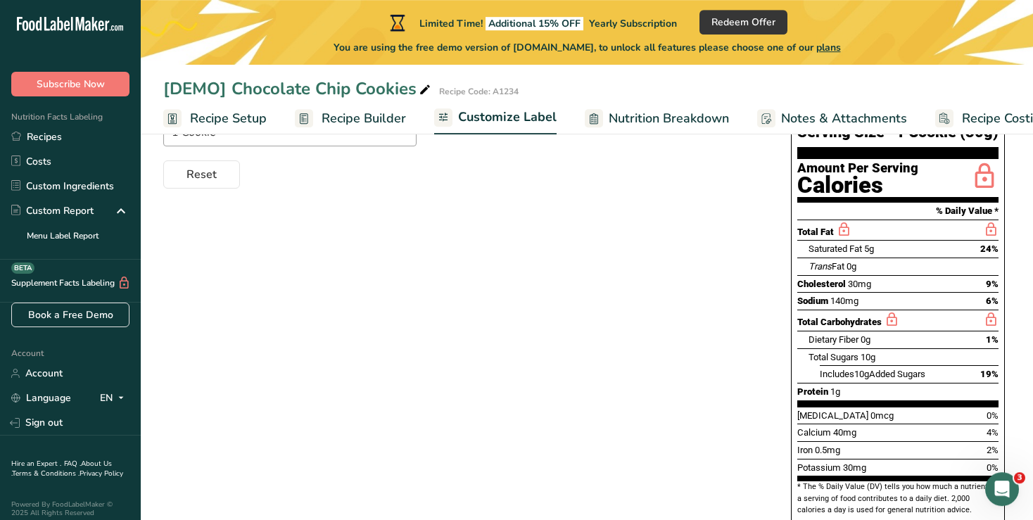
scroll to position [246, 0]
